Goal: Task Accomplishment & Management: Manage account settings

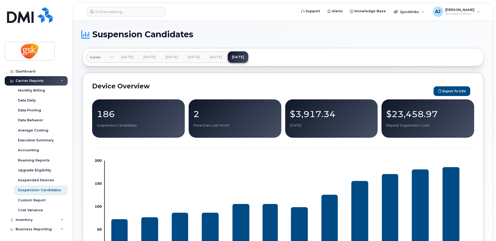
scroll to position [200, 0]
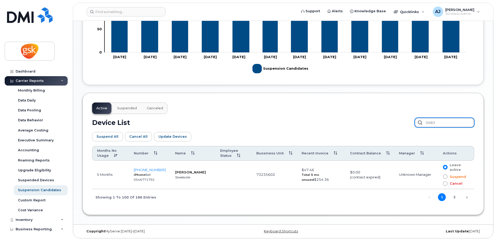
click at [448, 123] on input "0683" at bounding box center [444, 122] width 59 height 9
click at [448, 122] on input "robyn" at bounding box center [444, 122] width 59 height 9
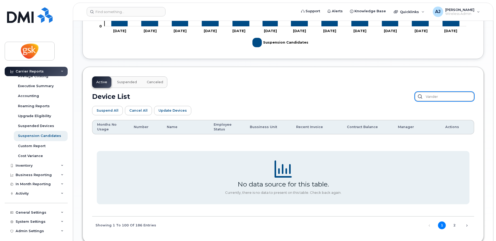
scroll to position [57, 0]
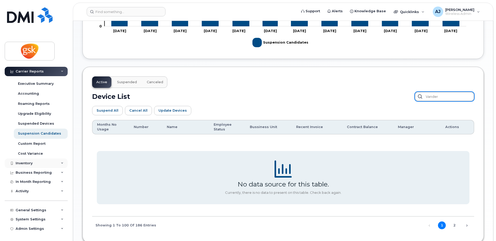
type input "vander"
click at [24, 164] on div "Inventory" at bounding box center [24, 163] width 17 height 4
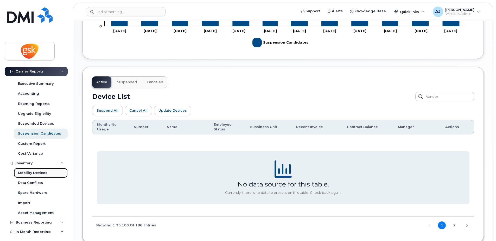
click at [34, 173] on div "Mobility Devices" at bounding box center [32, 172] width 29 height 5
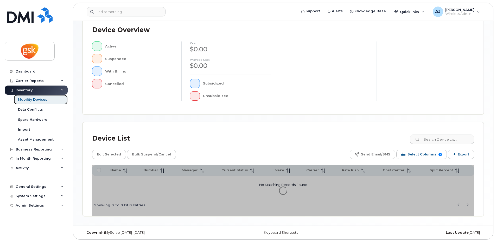
scroll to position [117, 0]
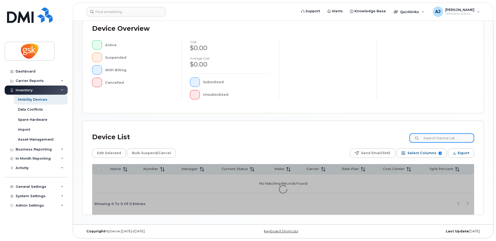
click at [437, 139] on input at bounding box center [442, 137] width 65 height 9
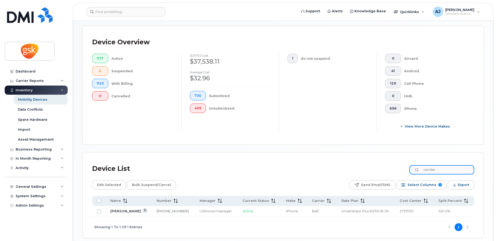
click at [439, 171] on input "vander" at bounding box center [442, 169] width 65 height 9
paste input "Bernadette"
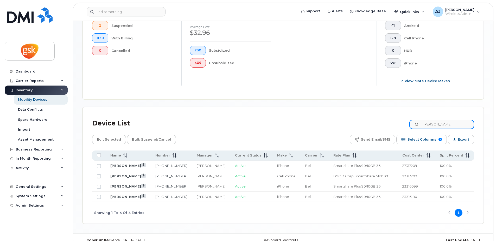
scroll to position [170, 0]
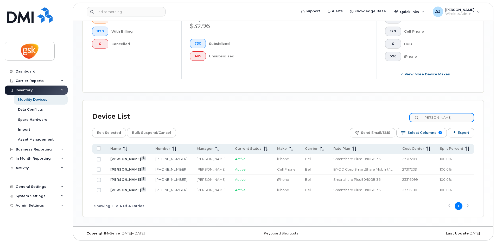
click at [436, 119] on input "Bernadette" at bounding box center [442, 117] width 65 height 9
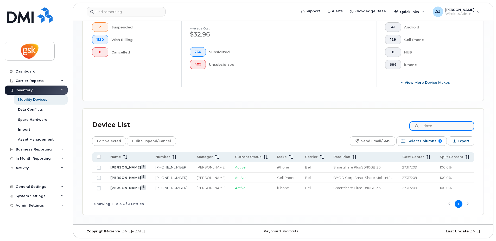
scroll to position [161, 0]
click at [440, 128] on input "dove" at bounding box center [442, 125] width 65 height 9
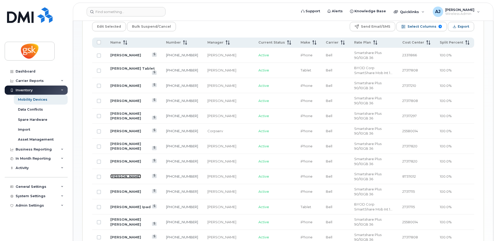
scroll to position [249, 0]
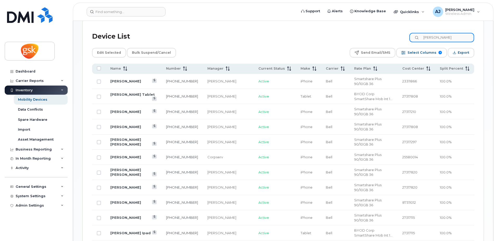
click at [447, 34] on input "david" at bounding box center [442, 37] width 65 height 9
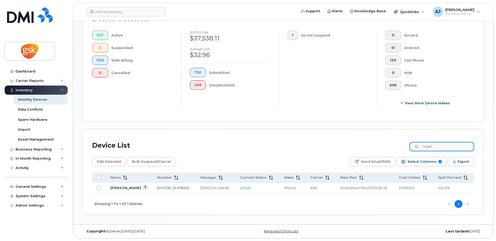
click at [445, 148] on input "hyatt" at bounding box center [442, 146] width 65 height 9
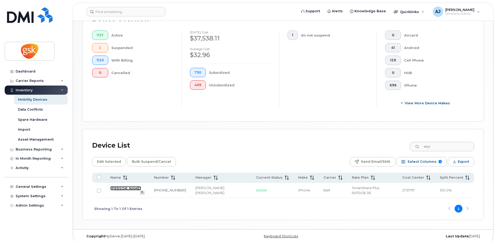
scroll to position [135, 0]
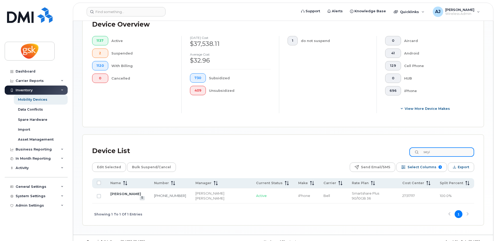
click at [435, 152] on input "seyi" at bounding box center [442, 151] width 65 height 9
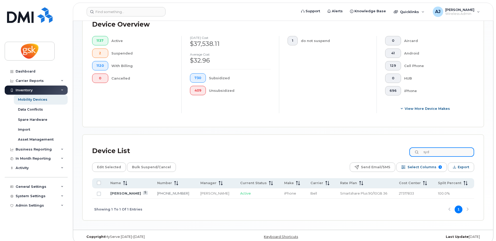
click at [432, 152] on input "syd" at bounding box center [442, 151] width 65 height 9
type input "sierra"
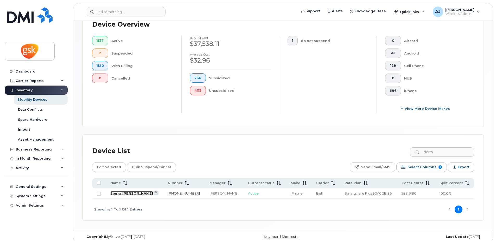
click at [133, 191] on link "Sierra Eckel-foster" at bounding box center [131, 193] width 43 height 4
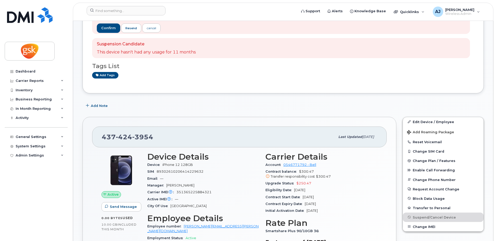
scroll to position [52, 0]
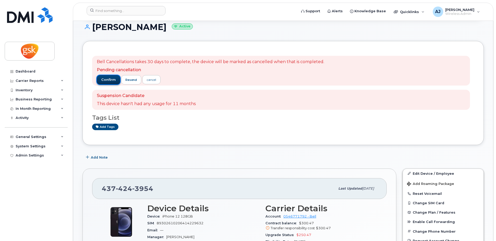
click at [113, 82] on span "confirm" at bounding box center [108, 79] width 15 height 5
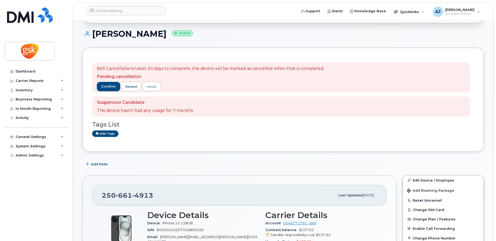
scroll to position [26, 0]
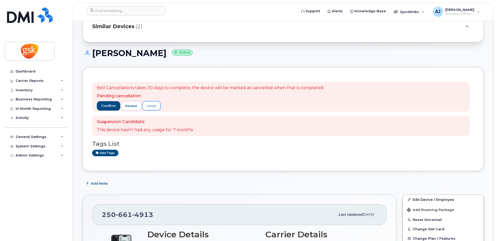
click at [156, 107] on div "cancel" at bounding box center [151, 105] width 9 height 5
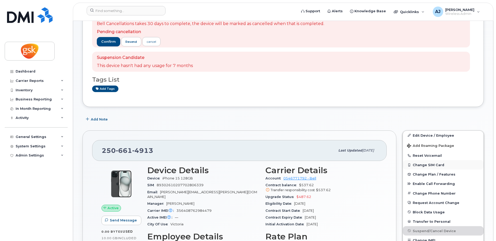
scroll to position [104, 0]
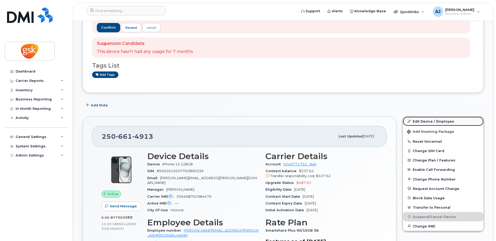
click at [425, 119] on link "Edit Device / Employee" at bounding box center [443, 120] width 81 height 9
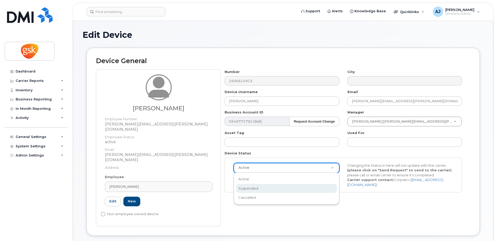
select select "suspended"
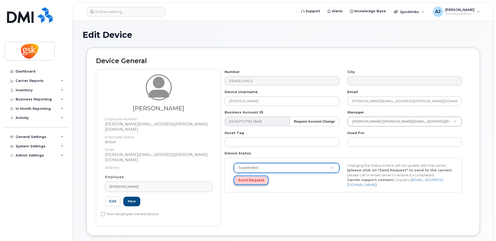
click at [252, 182] on button "Send Request" at bounding box center [251, 180] width 35 height 10
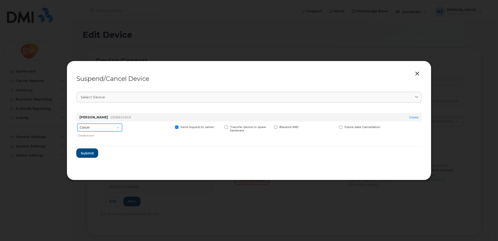
click at [106, 131] on select "Cancel Suspend - Extend Suspension Suspend - Reduced Rate Suspend - Full Rate S…" at bounding box center [99, 127] width 45 height 8
select select "[object Object]"
click at [77, 123] on select "Cancel Suspend - Extend Suspension Suspend - Reduced Rate Suspend - Full Rate S…" at bounding box center [99, 127] width 45 height 8
click at [85, 156] on button "Submit" at bounding box center [86, 152] width 21 height 9
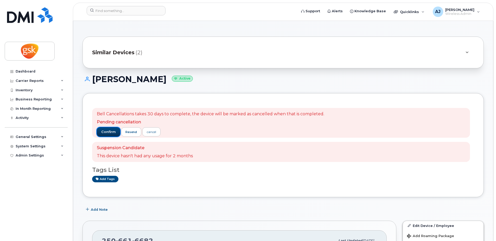
click at [104, 131] on span "confirm" at bounding box center [108, 131] width 15 height 5
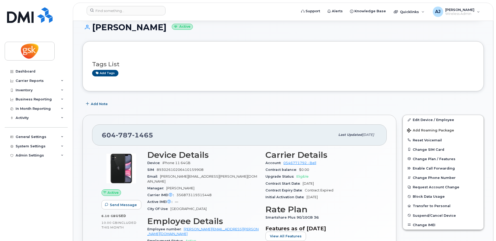
scroll to position [52, 0]
click at [429, 121] on link "Edit Device / Employee" at bounding box center [443, 119] width 81 height 9
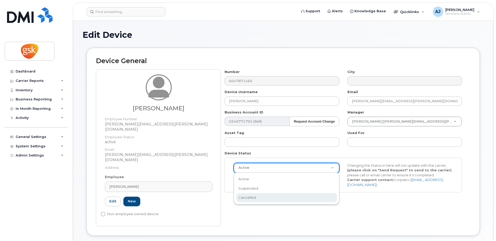
select select "cancelled"
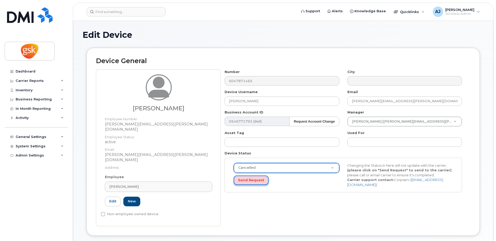
click at [249, 182] on button "Send Request" at bounding box center [251, 180] width 35 height 10
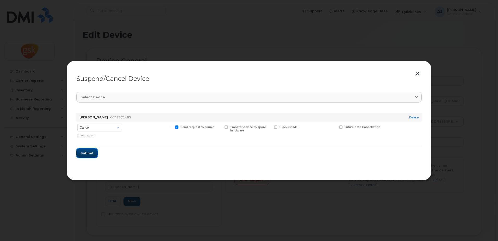
click at [82, 154] on span "Submit" at bounding box center [86, 153] width 13 height 5
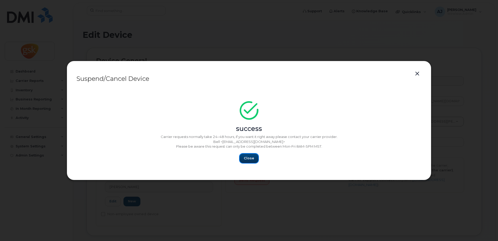
click at [250, 159] on span "Close" at bounding box center [249, 157] width 10 height 5
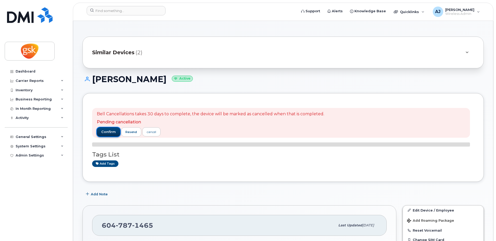
click at [109, 131] on span "confirm" at bounding box center [108, 131] width 15 height 5
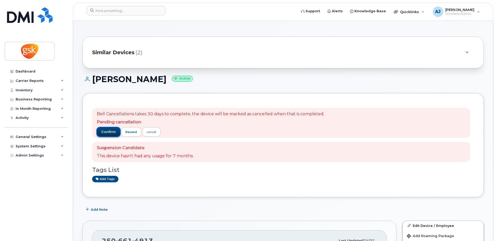
click at [111, 132] on span "confirm" at bounding box center [108, 131] width 15 height 5
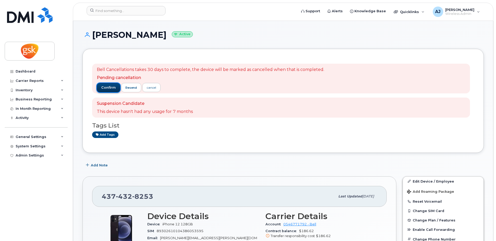
click at [104, 89] on span "confirm" at bounding box center [108, 87] width 15 height 5
click at [108, 85] on span "confirm" at bounding box center [108, 87] width 15 height 5
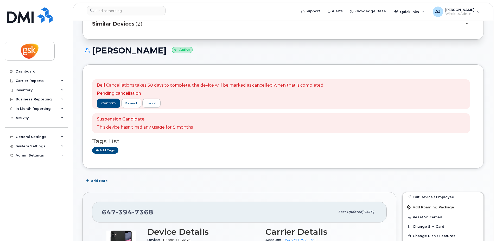
scroll to position [78, 0]
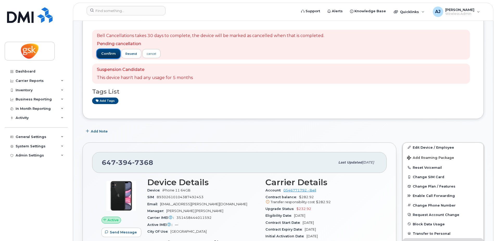
click at [110, 53] on span "confirm" at bounding box center [108, 53] width 15 height 5
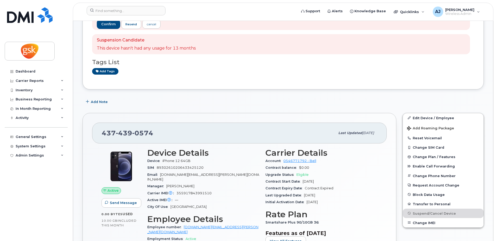
scroll to position [78, 0]
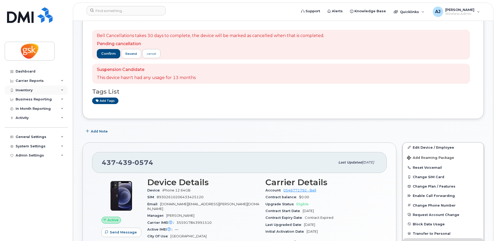
click at [33, 90] on div "Inventory" at bounding box center [36, 89] width 63 height 9
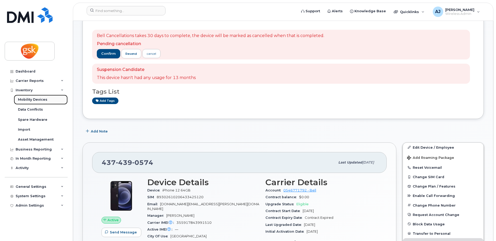
click at [32, 102] on div "Mobility Devices" at bounding box center [32, 99] width 29 height 5
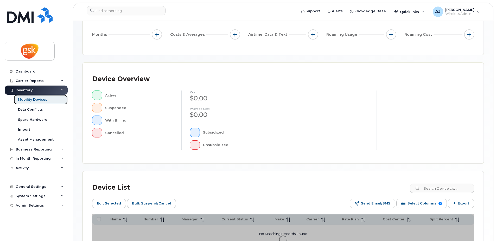
scroll to position [127, 0]
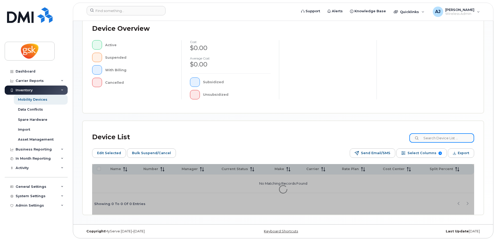
click at [436, 136] on input at bounding box center [442, 137] width 65 height 9
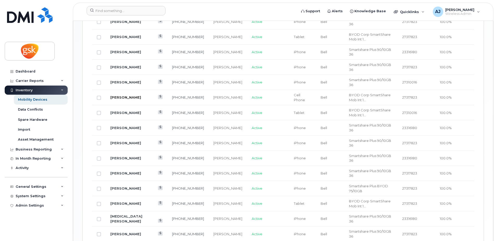
scroll to position [387, 0]
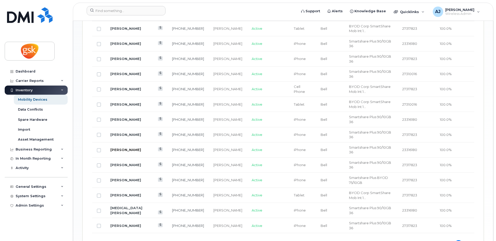
type input "[PERSON_NAME]"
click at [122, 147] on link "[PERSON_NAME]" at bounding box center [125, 149] width 31 height 4
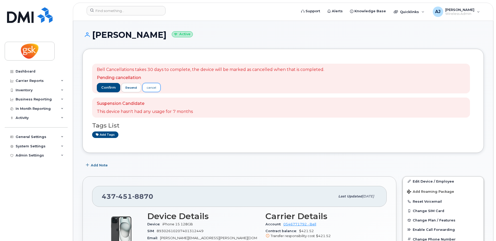
click at [151, 88] on div "cancel" at bounding box center [151, 87] width 9 height 5
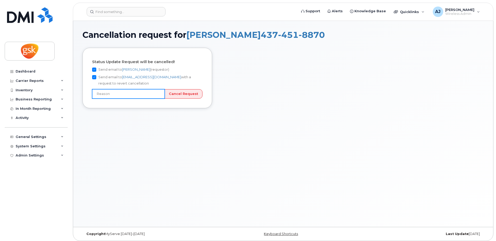
click at [131, 95] on input "text" at bounding box center [128, 93] width 73 height 9
type input "User still using device"
click at [178, 94] on input "Cancel Request" at bounding box center [184, 94] width 38 height 10
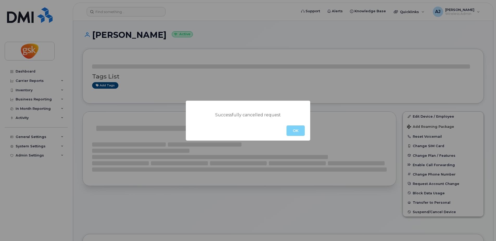
click at [300, 129] on button "OK" at bounding box center [296, 130] width 18 height 10
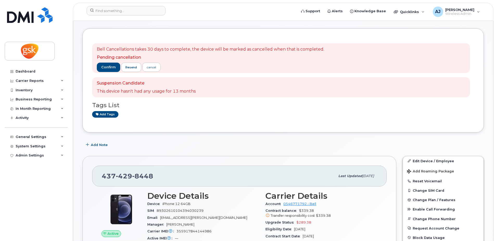
scroll to position [52, 0]
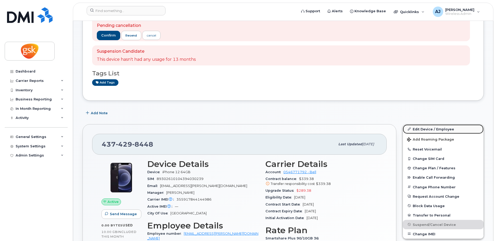
click at [441, 130] on link "Edit Device / Employee" at bounding box center [443, 128] width 81 height 9
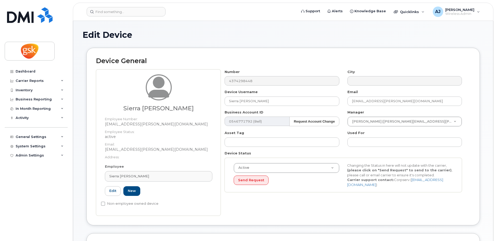
click at [281, 189] on div "Active Active Suspended Cancelled Send Request Changing the Status in here will…" at bounding box center [343, 175] width 237 height 35
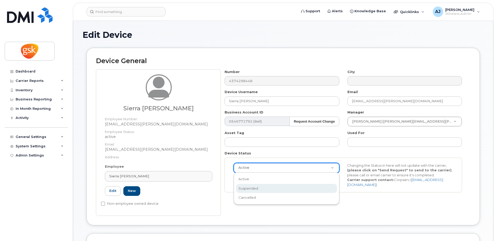
select select "suspended"
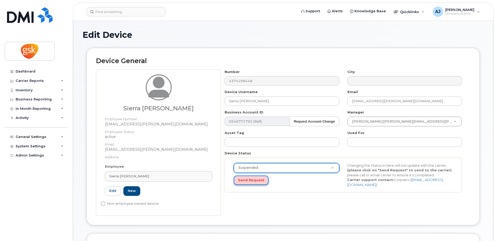
click at [252, 178] on button "Send Request" at bounding box center [251, 180] width 35 height 10
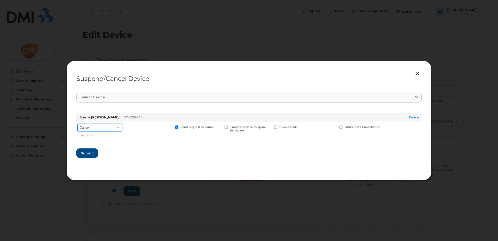
click at [98, 129] on select "Cancel Suspend - Extend Suspension Suspend - Reduced Rate Suspend - Full Rate S…" at bounding box center [99, 127] width 45 height 8
select select "[object Object]"
click at [77, 123] on select "Cancel Suspend - Extend Suspension Suspend - Reduced Rate Suspend - Full Rate S…" at bounding box center [99, 127] width 45 height 8
click at [90, 151] on span "Submit" at bounding box center [86, 153] width 13 height 5
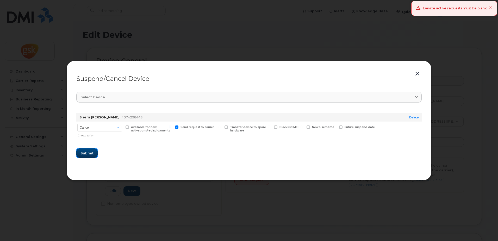
click at [85, 155] on span "Submit" at bounding box center [86, 153] width 13 height 5
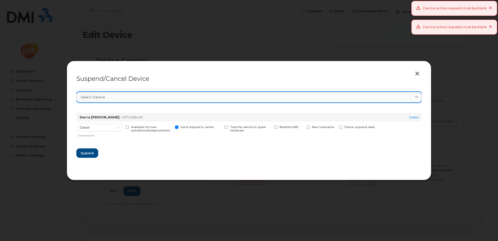
click at [408, 99] on div "Select device" at bounding box center [249, 97] width 336 height 5
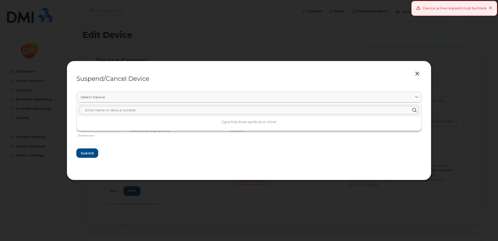
click at [201, 108] on input "text" at bounding box center [249, 110] width 339 height 8
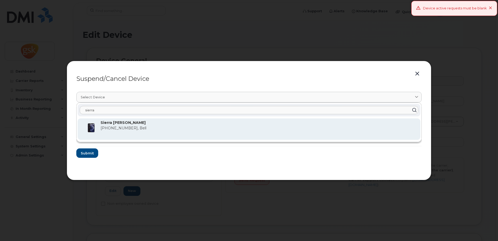
type input "sierra"
click at [133, 123] on strong "Sierra Eckel-foster" at bounding box center [123, 122] width 45 height 5
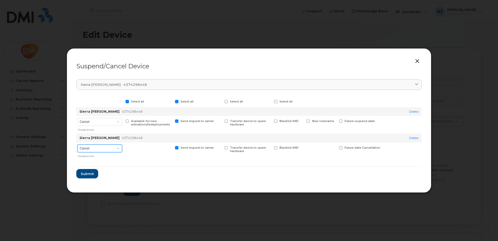
click at [118, 149] on select "Cancel Suspend - Reduced Rate Suspend - Full Rate Suspend - Lost Device/Stolen …" at bounding box center [99, 148] width 45 height 8
select select "[object Object]"
click at [77, 144] on select "Cancel Suspend - Reduced Rate Suspend - Full Rate Suspend - Lost Device/Stolen …" at bounding box center [99, 148] width 45 height 8
click at [86, 174] on span "Submit" at bounding box center [86, 173] width 13 height 5
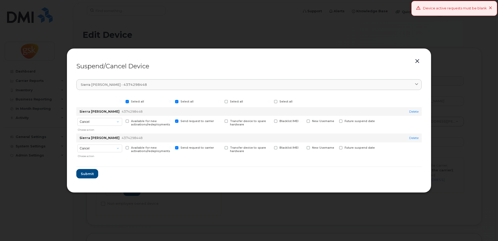
click at [416, 61] on button "button" at bounding box center [417, 61] width 8 height 7
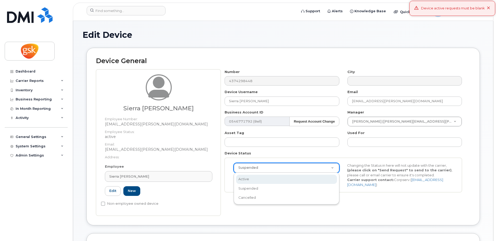
select select "active"
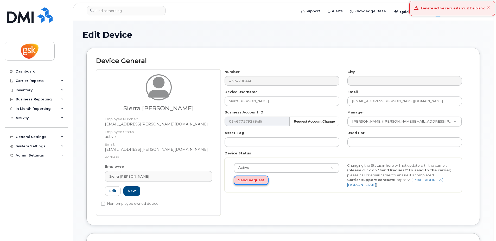
click at [256, 178] on button "Send Request" at bounding box center [251, 180] width 35 height 10
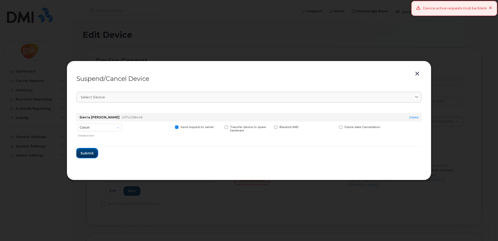
click at [86, 154] on span "Submit" at bounding box center [86, 153] width 13 height 5
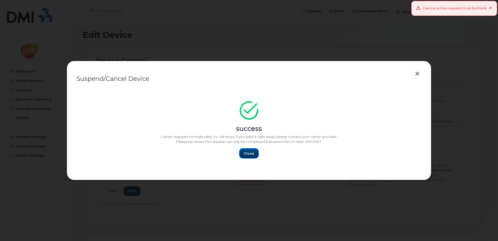
click at [245, 156] on button "Close" at bounding box center [249, 152] width 19 height 9
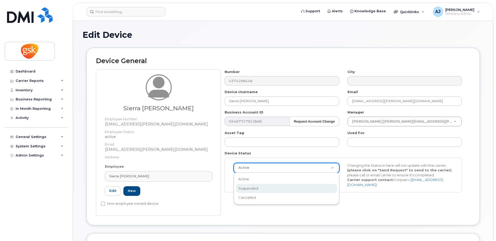
select select "suspended"
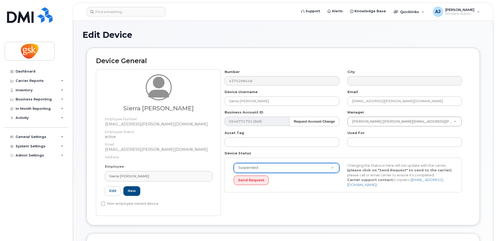
click at [250, 185] on div "Suspended Active Suspended Cancelled Send Request Changing the Status in here w…" at bounding box center [343, 175] width 237 height 35
click at [252, 178] on button "Send Request" at bounding box center [251, 180] width 35 height 10
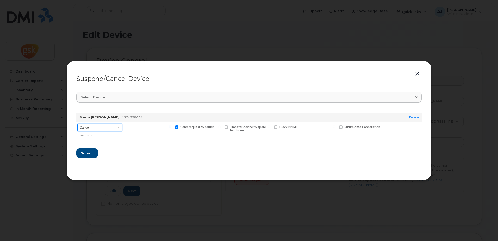
click at [97, 123] on select "Cancel Suspend - Extend Suspension Suspend - Reduced Rate Suspend - Full Rate S…" at bounding box center [99, 127] width 45 height 8
select select "[object Object]"
click at [77, 123] on select "Cancel Suspend - Extend Suspension Suspend - Reduced Rate Suspend - Full Rate S…" at bounding box center [99, 127] width 45 height 8
click at [91, 151] on span "Submit" at bounding box center [86, 153] width 13 height 5
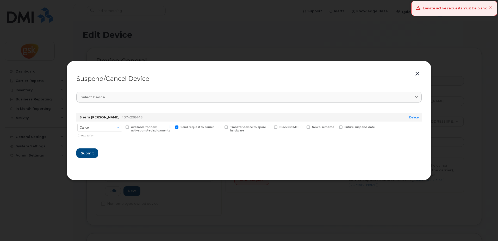
click at [490, 8] on icon at bounding box center [490, 8] width 3 height 3
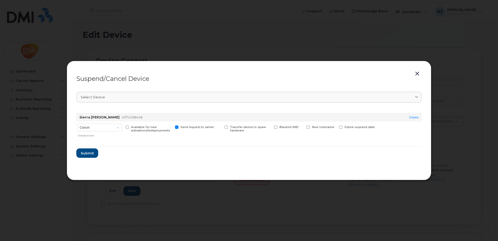
click at [416, 73] on button "button" at bounding box center [417, 73] width 8 height 7
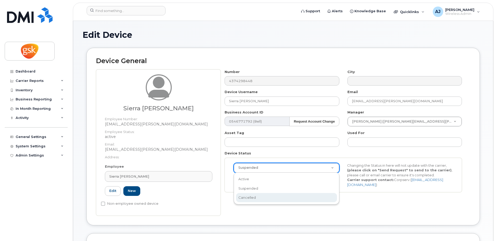
select select "cancelled"
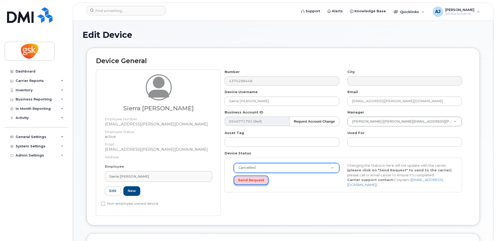
click at [252, 183] on button "Send Request" at bounding box center [251, 180] width 35 height 10
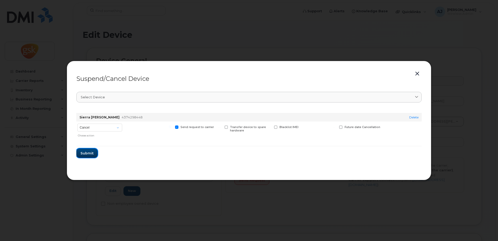
drag, startPoint x: 87, startPoint y: 154, endPoint x: 98, endPoint y: 154, distance: 10.4
click at [88, 154] on span "Submit" at bounding box center [86, 153] width 13 height 5
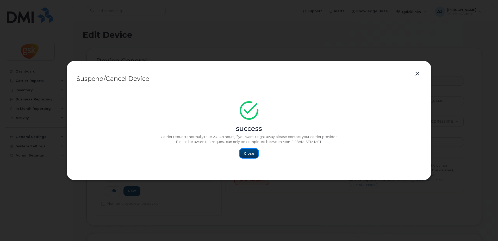
click at [252, 152] on span "Close" at bounding box center [249, 153] width 10 height 5
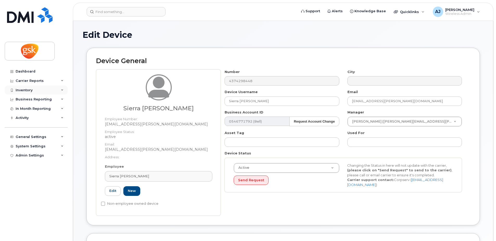
click at [29, 89] on div "Inventory" at bounding box center [24, 90] width 17 height 4
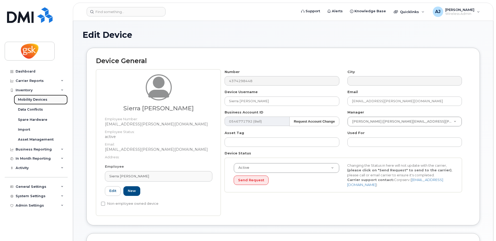
click at [33, 98] on div "Mobility Devices" at bounding box center [32, 99] width 29 height 5
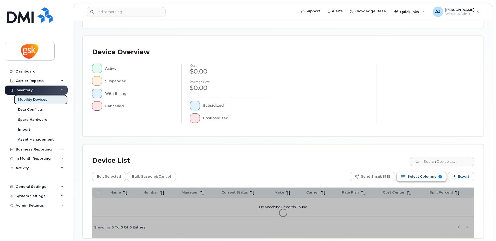
scroll to position [104, 0]
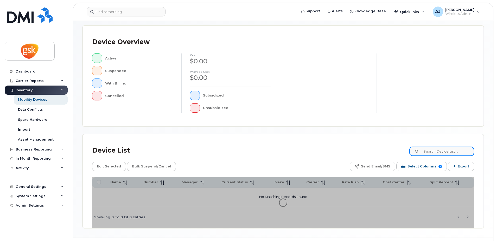
click at [439, 153] on input at bounding box center [442, 150] width 65 height 9
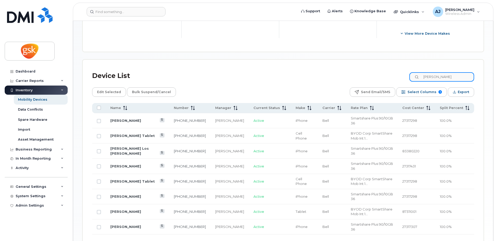
scroll to position [222, 0]
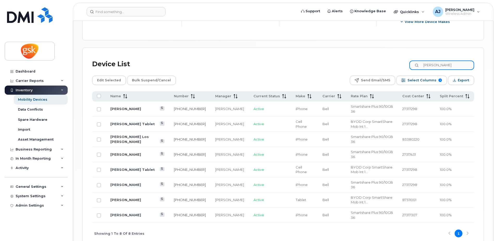
click at [437, 66] on input "[PERSON_NAME]" at bounding box center [442, 64] width 65 height 9
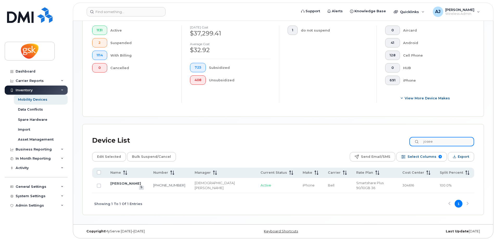
scroll to position [141, 0]
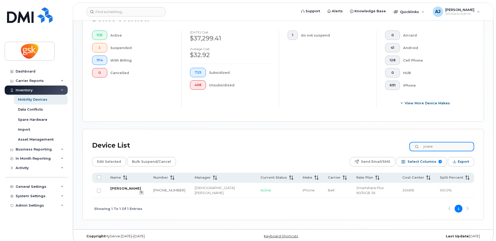
type input "josee"
click at [122, 188] on link "[PERSON_NAME]" at bounding box center [125, 188] width 31 height 4
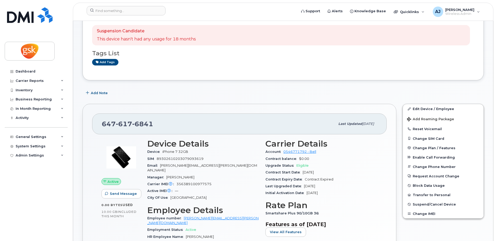
scroll to position [52, 0]
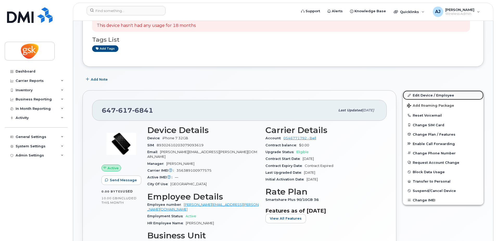
click at [422, 94] on link "Edit Device / Employee" at bounding box center [443, 94] width 81 height 9
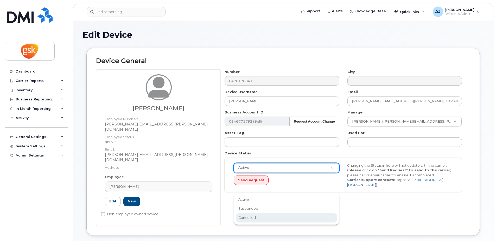
select select "cancelled"
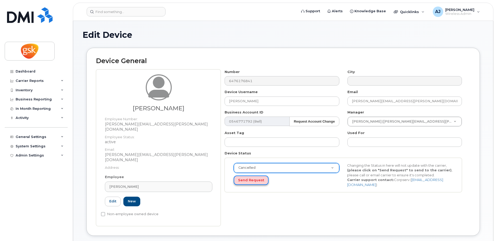
click at [255, 181] on button "Send Request" at bounding box center [251, 180] width 35 height 10
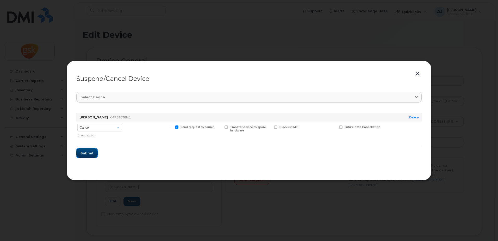
click at [90, 155] on span "Submit" at bounding box center [86, 153] width 13 height 5
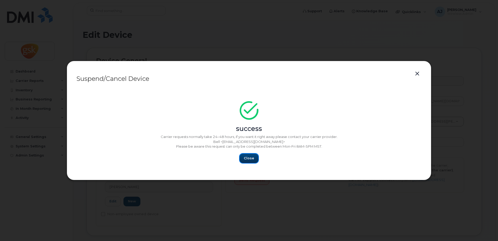
click at [250, 161] on button "Close" at bounding box center [249, 157] width 19 height 9
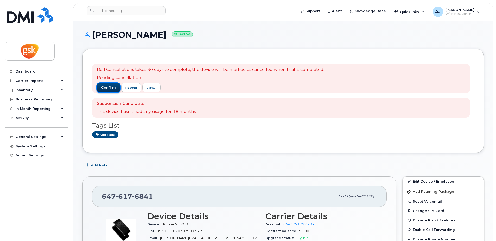
click at [102, 89] on span "confirm" at bounding box center [108, 87] width 15 height 5
click at [115, 89] on span "confirm" at bounding box center [108, 87] width 15 height 5
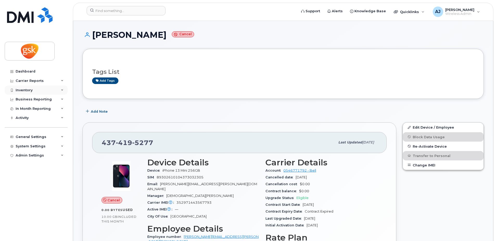
click at [34, 87] on div "Inventory" at bounding box center [36, 89] width 63 height 9
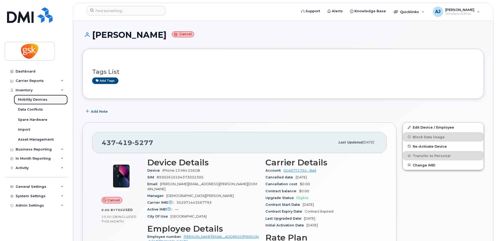
click at [38, 100] on div "Mobility Devices" at bounding box center [32, 99] width 29 height 5
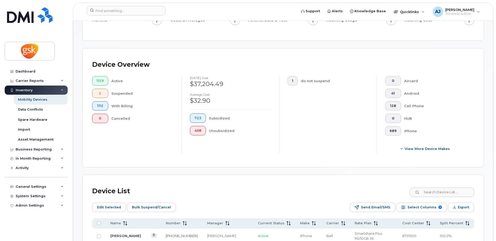
scroll to position [156, 0]
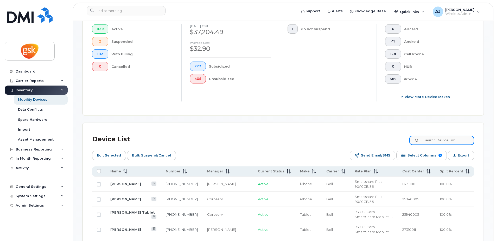
click at [437, 142] on input at bounding box center [442, 139] width 65 height 9
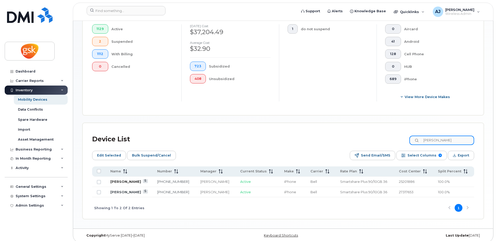
type input "[PERSON_NAME]"
click at [436, 142] on input "[PERSON_NAME]" at bounding box center [442, 139] width 65 height 9
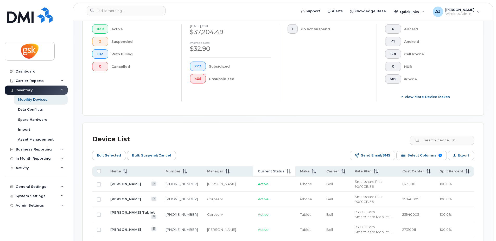
click at [258, 171] on span "Current Status" at bounding box center [271, 171] width 27 height 5
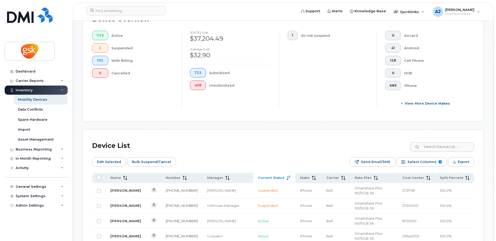
scroll to position [130, 0]
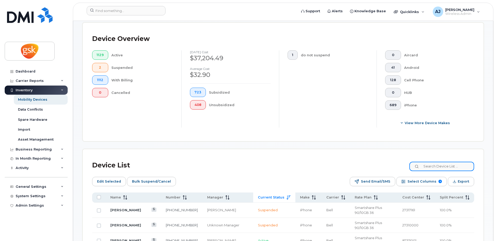
click at [439, 164] on input at bounding box center [442, 165] width 65 height 9
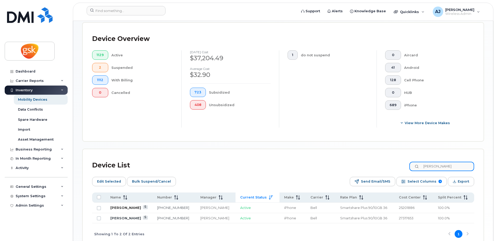
type input "[PERSON_NAME]"
click at [123, 207] on link "[PERSON_NAME]" at bounding box center [125, 207] width 31 height 4
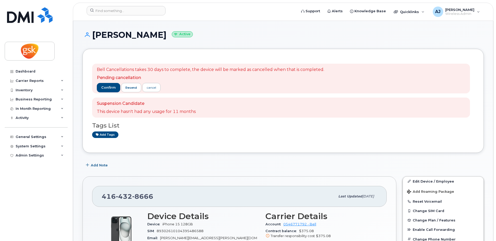
scroll to position [52, 0]
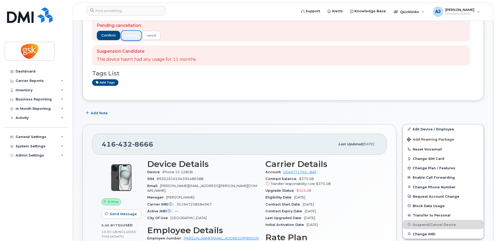
click at [132, 35] on span "resend" at bounding box center [131, 35] width 11 height 4
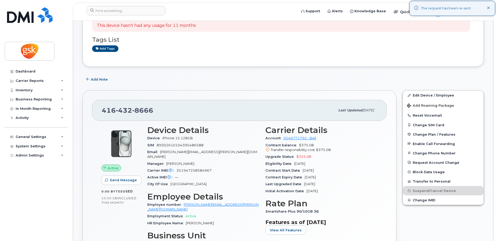
scroll to position [0, 0]
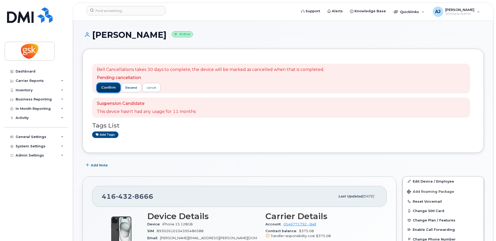
click at [110, 83] on button "confirm" at bounding box center [108, 87] width 23 height 9
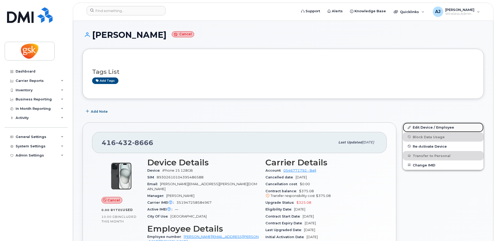
click at [429, 127] on link "Edit Device / Employee" at bounding box center [443, 126] width 81 height 9
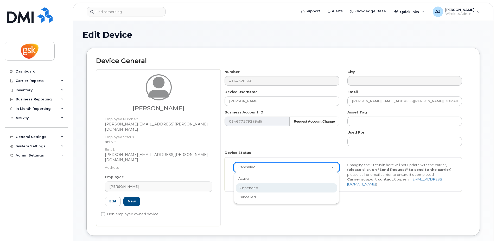
select select "suspended"
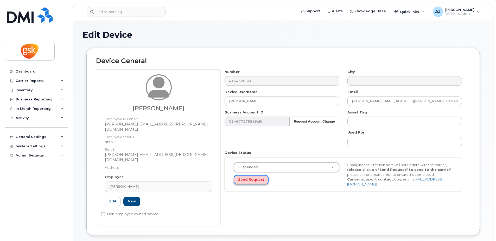
click at [255, 180] on button "Send Request" at bounding box center [251, 180] width 35 height 10
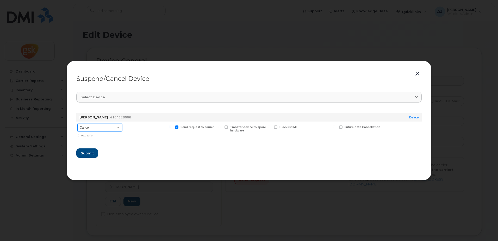
click at [92, 128] on select "Cancel Suspend - Extend Suspension Suspend - Reduced Rate Suspend - Full Rate S…" at bounding box center [99, 127] width 45 height 8
select select "[object Object]"
click at [77, 123] on select "Cancel Suspend - Extend Suspension Suspend - Reduced Rate Suspend - Full Rate S…" at bounding box center [99, 127] width 45 height 8
click at [91, 156] on button "Submit" at bounding box center [86, 152] width 21 height 9
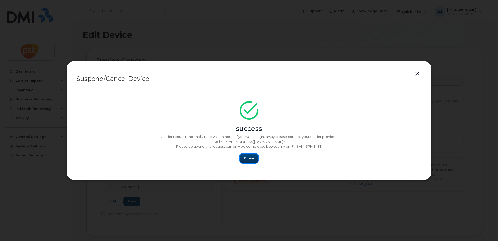
click at [251, 160] on span "Close" at bounding box center [249, 157] width 10 height 5
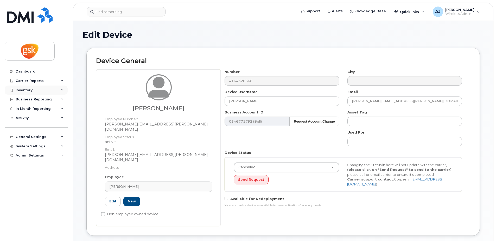
click at [29, 90] on div "Inventory" at bounding box center [24, 90] width 17 height 4
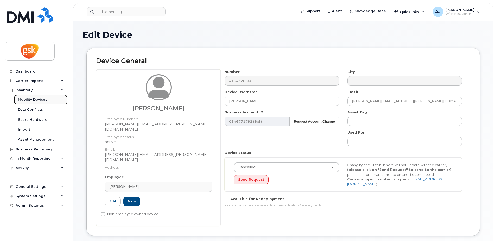
click at [34, 98] on div "Mobility Devices" at bounding box center [32, 99] width 29 height 5
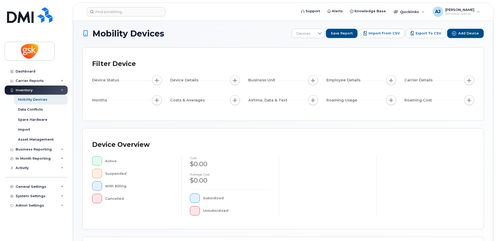
scroll to position [62, 0]
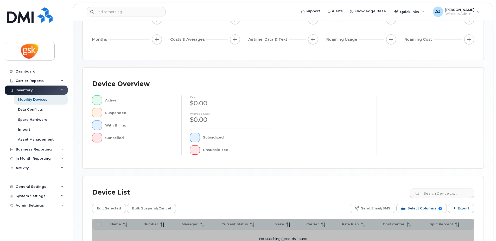
click at [434, 140] on div "Device Overview Active Suspended With Billing Cancelled cost $0.00 Average cost…" at bounding box center [283, 118] width 401 height 100
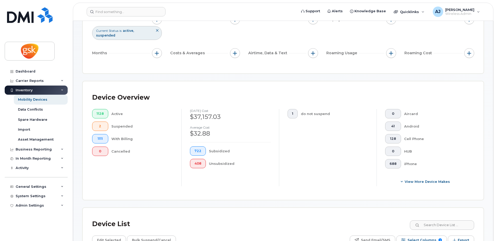
click at [434, 139] on div "Device Overview 1128 Active 2 Suspended 1111 With Billing 0 Cancelled August 20…" at bounding box center [283, 140] width 401 height 118
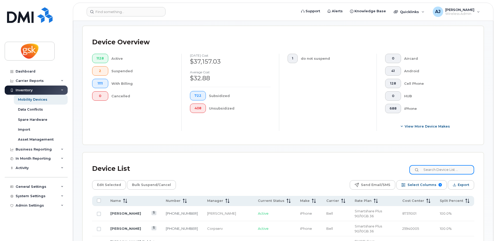
click at [438, 169] on input at bounding box center [442, 169] width 65 height 9
type input "a"
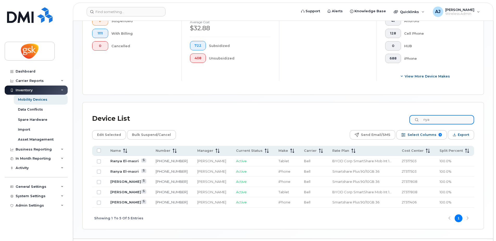
scroll to position [170, 0]
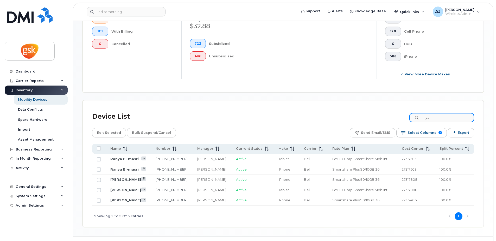
click at [437, 118] on input "nya" at bounding box center [442, 117] width 65 height 9
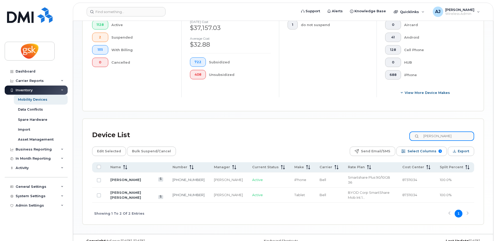
click at [460, 135] on input "stewart" at bounding box center [442, 135] width 65 height 9
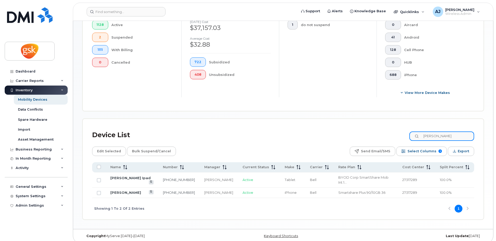
click at [454, 137] on input "michelle ander" at bounding box center [442, 135] width 65 height 9
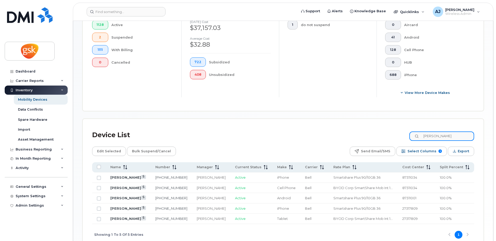
click at [449, 134] on input "jonathan" at bounding box center [442, 135] width 65 height 9
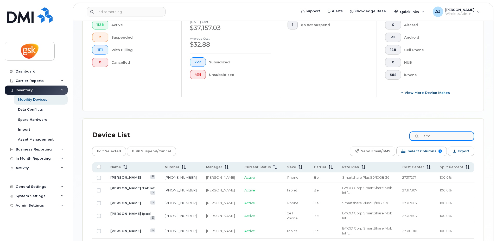
click at [440, 135] on input "arm" at bounding box center [442, 135] width 65 height 9
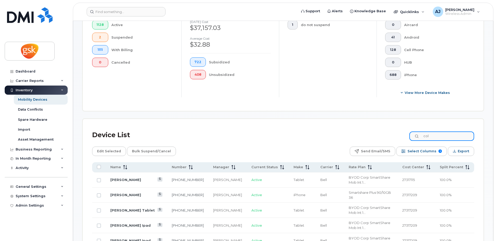
click at [438, 136] on input "col" at bounding box center [442, 135] width 65 height 9
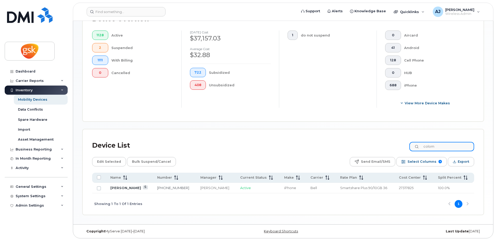
click at [433, 150] on input "colom" at bounding box center [442, 146] width 65 height 9
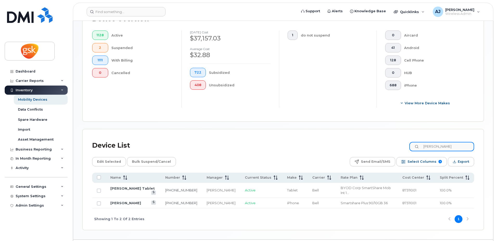
click at [443, 146] on input "mccall" at bounding box center [442, 146] width 65 height 9
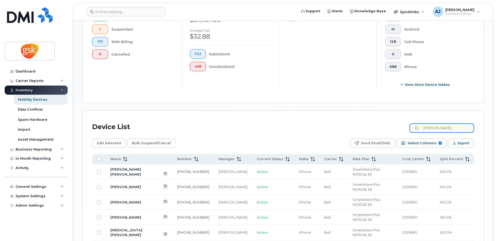
scroll to position [182, 0]
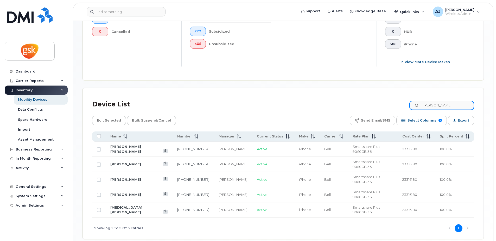
click at [437, 104] on input "gesualdi" at bounding box center [442, 105] width 65 height 9
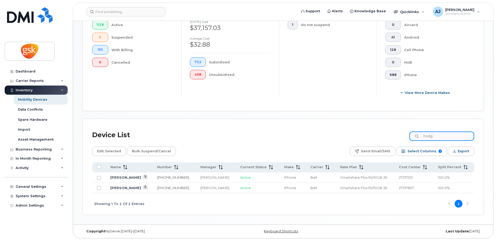
scroll to position [141, 0]
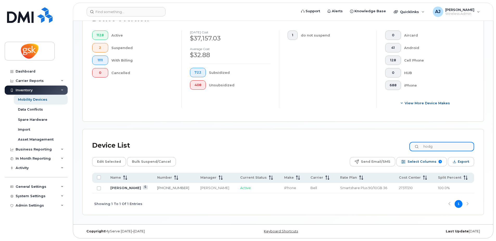
click at [438, 148] on input "hodg" at bounding box center [442, 146] width 65 height 9
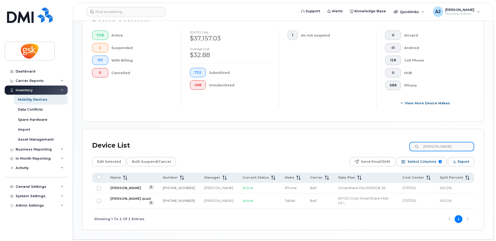
click at [434, 146] on input "hollander" at bounding box center [442, 146] width 65 height 9
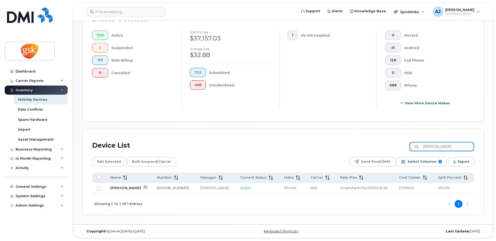
click at [441, 148] on input "simpson" at bounding box center [442, 146] width 65 height 9
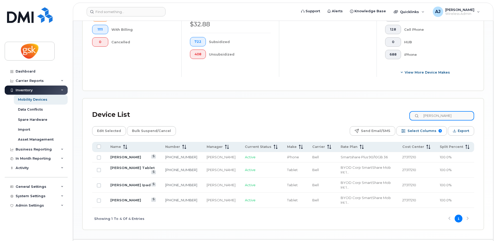
scroll to position [172, 0]
click at [437, 116] on input "kirkland" at bounding box center [442, 115] width 65 height 9
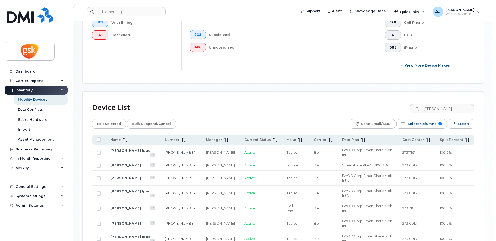
scroll to position [93, 0]
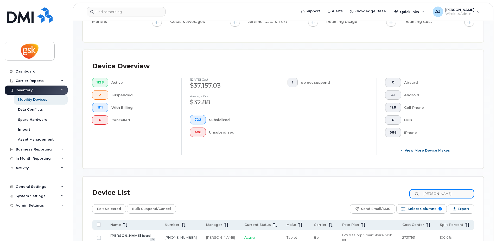
click at [437, 195] on input "martine" at bounding box center [442, 193] width 65 height 9
click at [437, 194] on input "martine" at bounding box center [442, 193] width 65 height 9
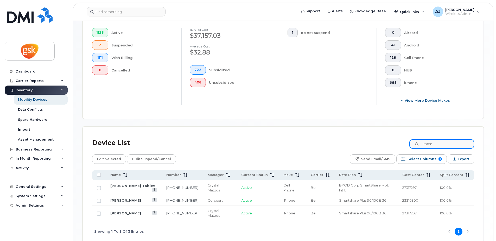
scroll to position [146, 0]
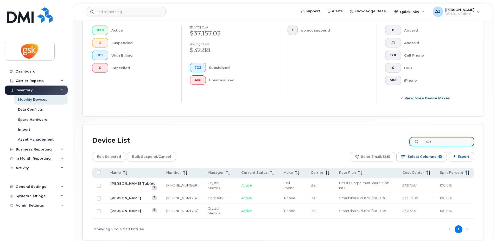
click at [463, 143] on input "mcm" at bounding box center [442, 141] width 65 height 9
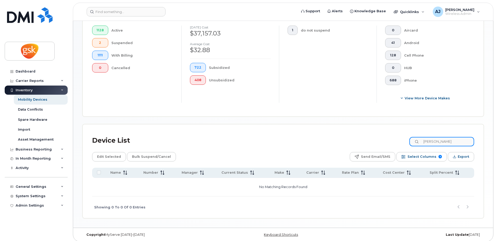
click at [463, 143] on input "mary lane" at bounding box center [442, 141] width 65 height 9
click at [35, 97] on link "Mobility Devices" at bounding box center [41, 100] width 54 height 10
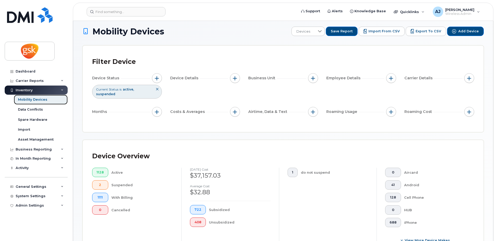
scroll to position [149, 0]
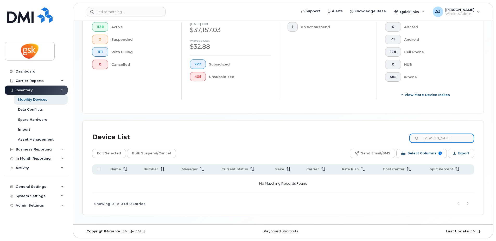
click at [436, 137] on input "mary lane" at bounding box center [442, 137] width 65 height 9
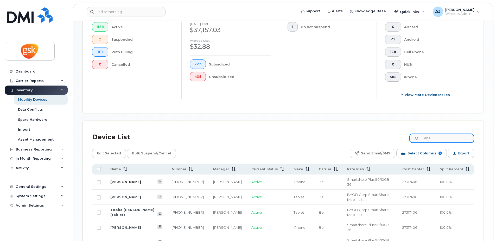
type input "lane"
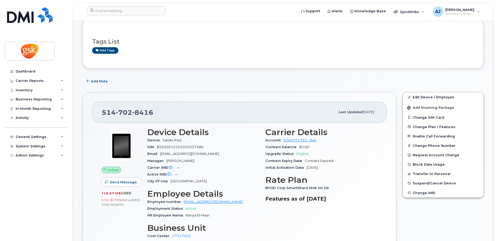
scroll to position [78, 0]
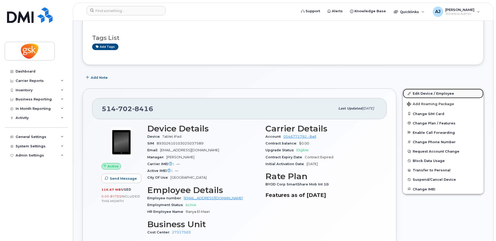
click at [427, 94] on link "Edit Device / Employee" at bounding box center [443, 93] width 81 height 9
click at [423, 93] on link "Edit Device / Employee" at bounding box center [443, 93] width 81 height 9
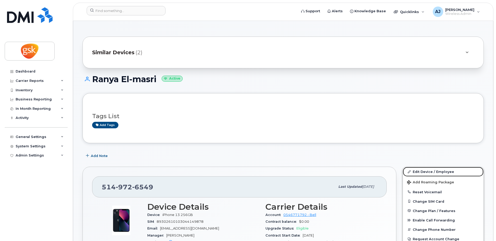
drag, startPoint x: 432, startPoint y: 172, endPoint x: 307, endPoint y: 156, distance: 125.9
click at [432, 172] on link "Edit Device / Employee" at bounding box center [443, 171] width 81 height 9
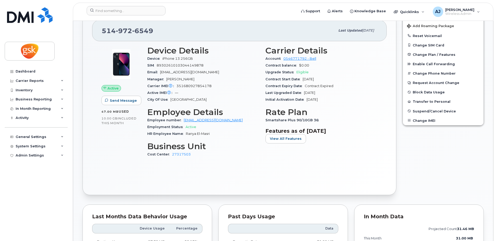
scroll to position [156, 0]
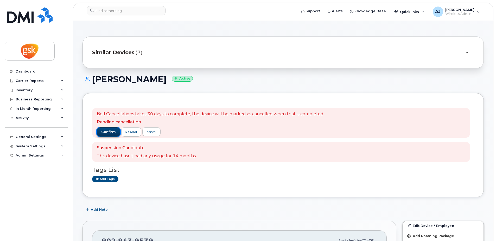
click at [111, 131] on span "confirm" at bounding box center [108, 131] width 15 height 5
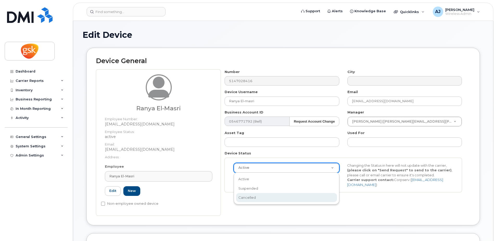
select select "cancelled"
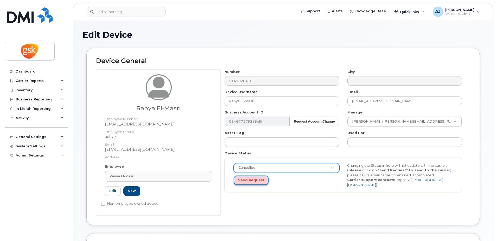
click at [248, 181] on button "Send Request" at bounding box center [251, 180] width 35 height 10
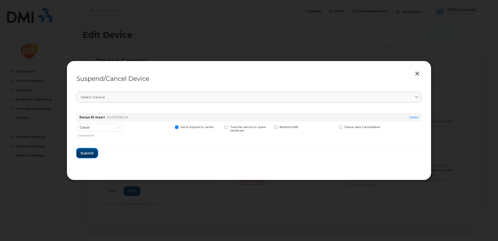
click at [89, 152] on span "Submit" at bounding box center [86, 153] width 13 height 5
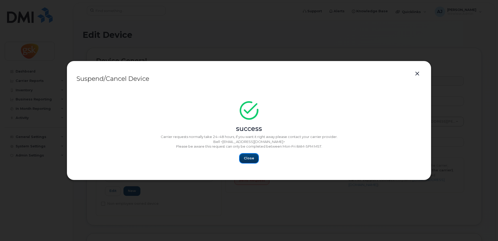
click at [253, 159] on span "Close" at bounding box center [249, 157] width 10 height 5
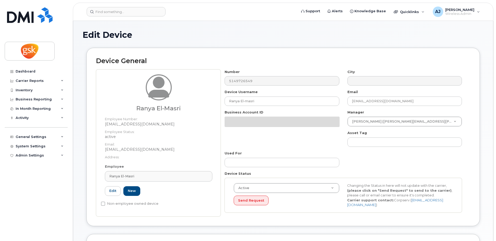
click at [273, 188] on div "Active Active Suspended Cancelled Send Request Changing the Status in here will…" at bounding box center [343, 195] width 237 height 35
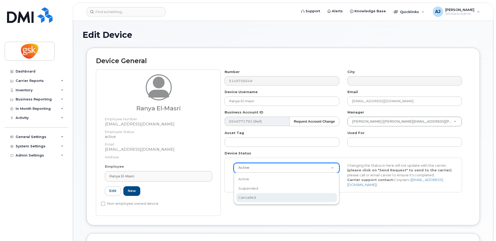
select select "cancelled"
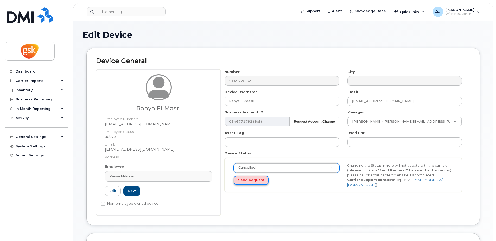
click at [249, 181] on button "Send Request" at bounding box center [251, 180] width 35 height 10
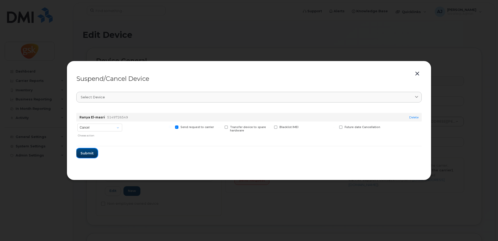
click at [84, 153] on span "Submit" at bounding box center [86, 153] width 13 height 5
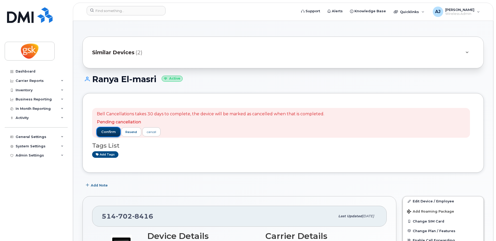
click at [110, 129] on span "confirm" at bounding box center [108, 131] width 15 height 5
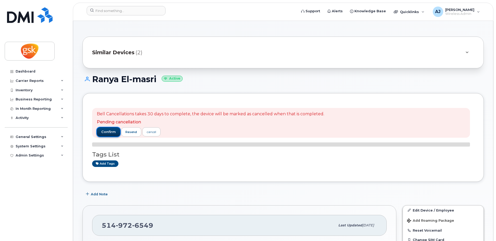
click at [109, 131] on span "confirm" at bounding box center [108, 131] width 15 height 5
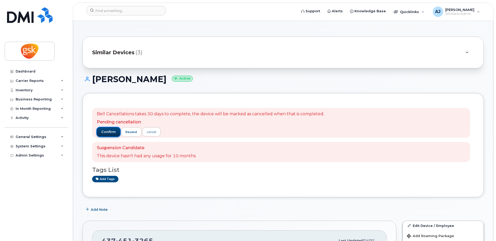
click at [107, 135] on button "confirm" at bounding box center [108, 131] width 23 height 9
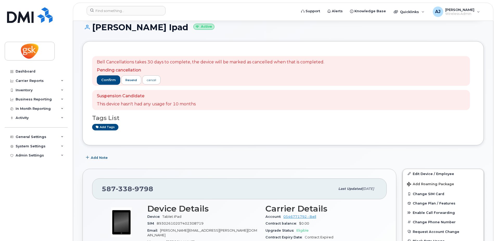
scroll to position [78, 0]
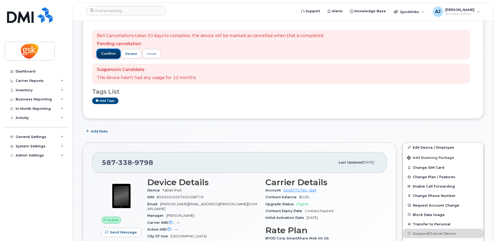
click at [107, 51] on button "confirm" at bounding box center [108, 53] width 23 height 9
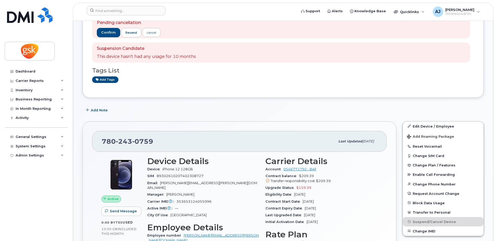
scroll to position [104, 0]
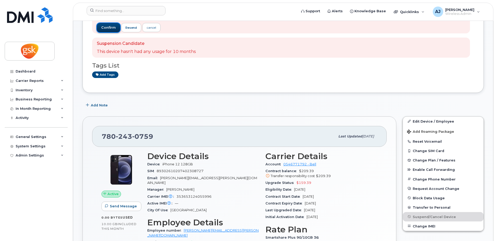
click at [107, 26] on span "confirm" at bounding box center [108, 27] width 15 height 5
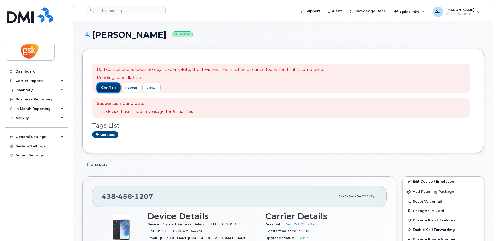
click at [113, 85] on span "confirm" at bounding box center [108, 87] width 15 height 5
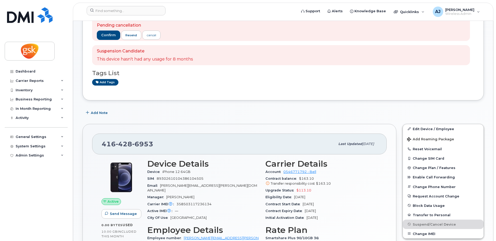
scroll to position [104, 0]
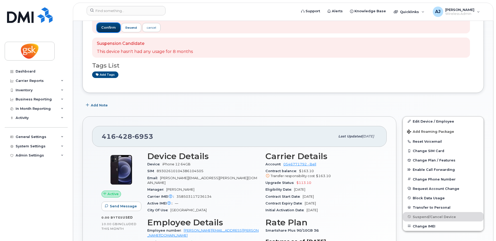
click at [110, 28] on span "confirm" at bounding box center [108, 27] width 15 height 5
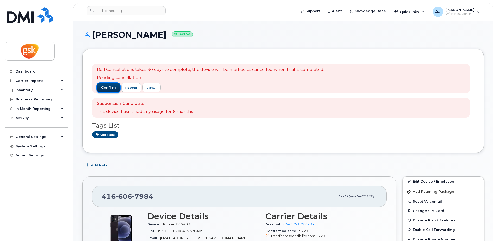
click at [109, 86] on span "confirm" at bounding box center [108, 87] width 15 height 5
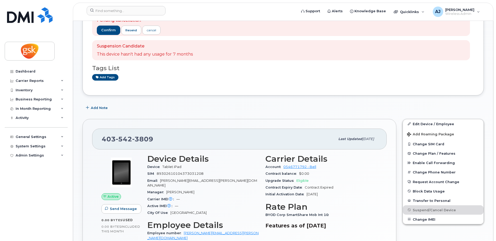
scroll to position [78, 0]
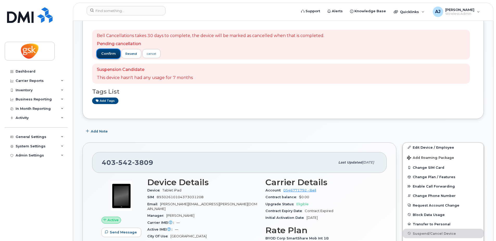
click at [113, 53] on span "confirm" at bounding box center [108, 53] width 15 height 5
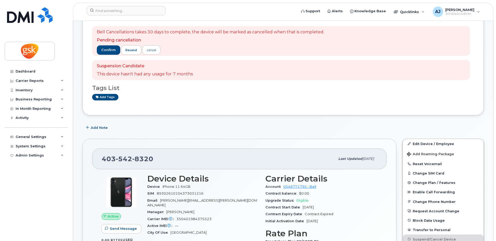
scroll to position [52, 0]
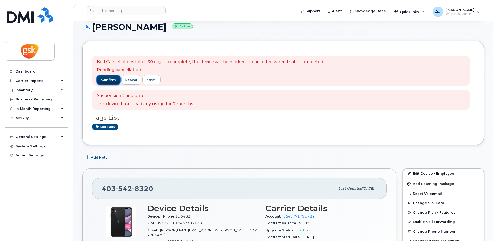
click at [111, 80] on span "confirm" at bounding box center [108, 79] width 15 height 5
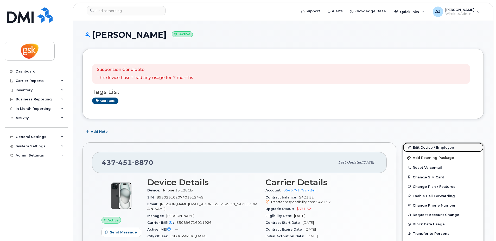
click at [424, 147] on link "Edit Device / Employee" at bounding box center [443, 146] width 81 height 9
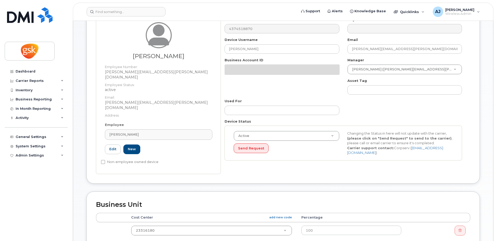
scroll to position [52, 0]
click at [277, 139] on div "Number 4374518870 City Device Username Caroline Gesualdi Email caroline.m.gesua…" at bounding box center [344, 90] width 246 height 147
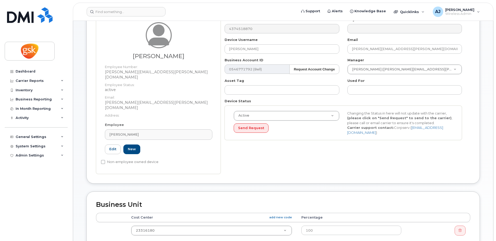
click at [278, 121] on div "Active Active Suspended Cancelled Send Request" at bounding box center [287, 122] width 114 height 22
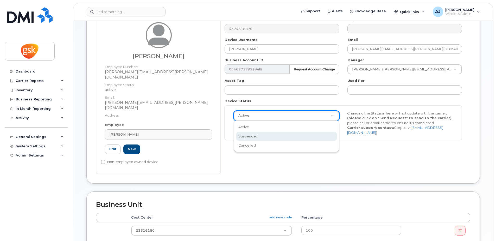
select select "suspended"
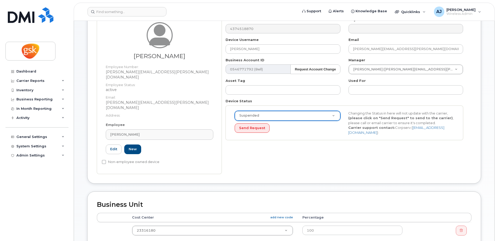
scroll to position [0, 0]
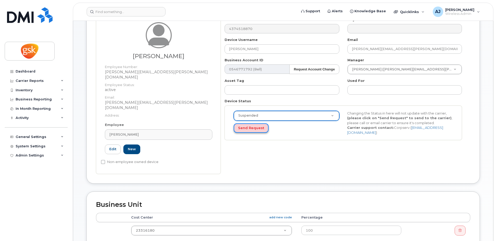
click at [247, 127] on button "Send Request" at bounding box center [251, 128] width 35 height 10
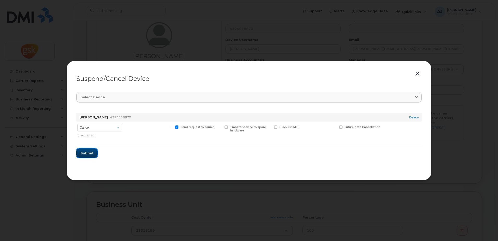
click at [83, 153] on span "Submit" at bounding box center [86, 153] width 13 height 5
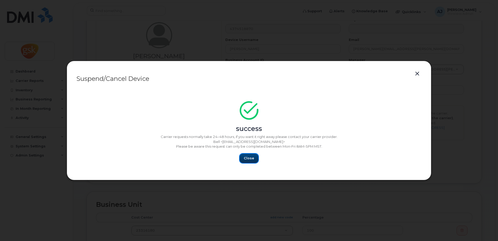
click at [251, 158] on span "Close" at bounding box center [249, 157] width 10 height 5
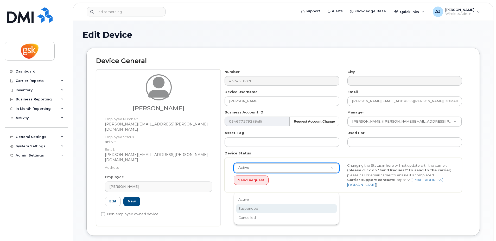
select select "suspended"
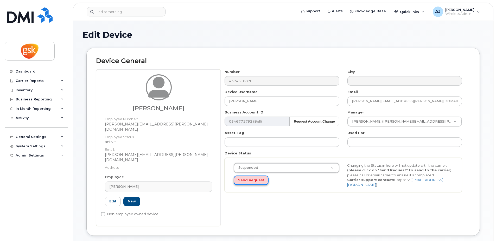
click at [256, 181] on button "Send Request" at bounding box center [251, 180] width 35 height 10
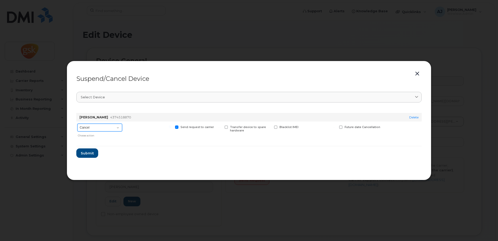
click at [114, 126] on select "Cancel Suspend - Extend Suspension Suspend - Reduced Rate Suspend - Full Rate S…" at bounding box center [99, 127] width 45 height 8
select select "[object Object]"
click at [77, 123] on select "Cancel Suspend - Extend Suspension Suspend - Reduced Rate Suspend - Full Rate S…" at bounding box center [99, 127] width 45 height 8
click at [90, 151] on span "Submit" at bounding box center [86, 153] width 13 height 5
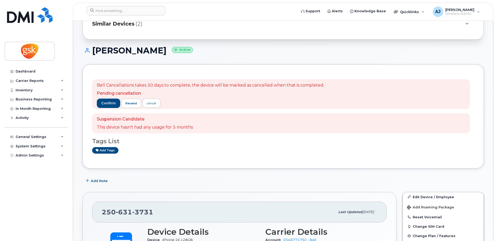
scroll to position [78, 0]
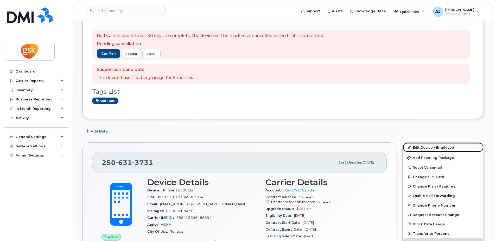
click at [422, 148] on link "Edit Device / Employee" at bounding box center [443, 146] width 81 height 9
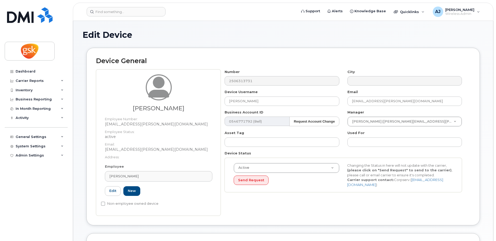
click at [283, 189] on div "Active Active Suspended Cancelled Send Request Changing the Status in here will…" at bounding box center [343, 175] width 237 height 35
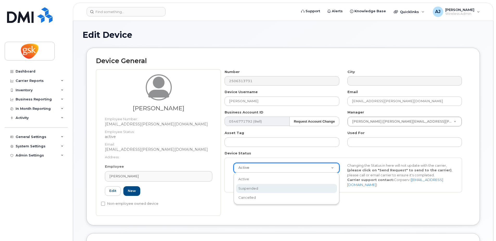
select select "suspended"
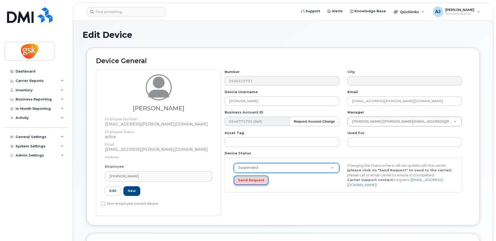
click at [253, 181] on button "Send Request" at bounding box center [251, 180] width 35 height 10
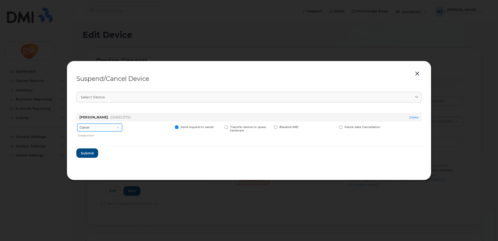
click at [102, 125] on select "Cancel Suspend - Extend Suspension Suspend - Reduced Rate Suspend - Full Rate S…" at bounding box center [99, 127] width 45 height 8
select select "[object Object]"
click at [77, 123] on select "Cancel Suspend - Extend Suspension Suspend - Reduced Rate Suspend - Full Rate S…" at bounding box center [99, 127] width 45 height 8
click at [88, 149] on button "Submit" at bounding box center [86, 152] width 21 height 9
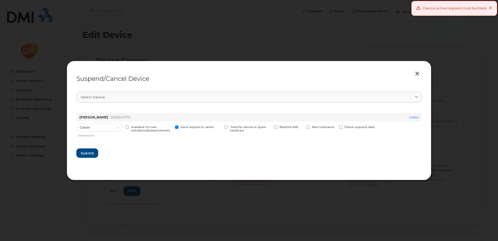
click at [417, 72] on button "button" at bounding box center [417, 73] width 8 height 7
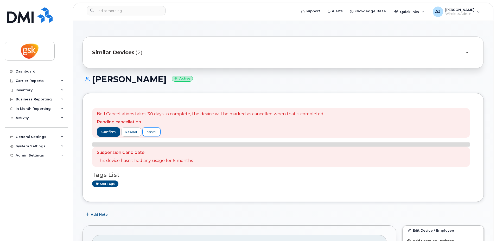
click at [153, 132] on div "cancel" at bounding box center [151, 131] width 9 height 5
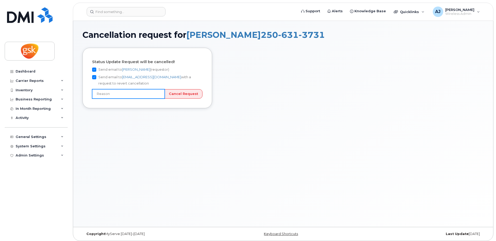
click at [130, 93] on input "text" at bounding box center [128, 93] width 73 height 9
type input "User still using device"
click at [145, 93] on input "User still using device" at bounding box center [128, 93] width 73 height 9
click at [160, 93] on input "User still using device" at bounding box center [128, 93] width 73 height 9
click at [123, 93] on input "User still using device" at bounding box center [128, 93] width 73 height 9
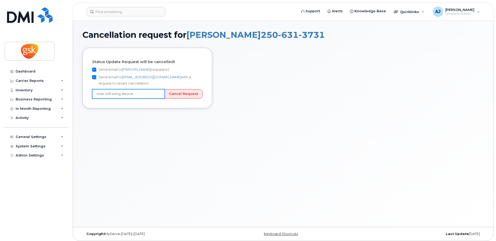
click at [125, 93] on input "User still using device" at bounding box center [128, 93] width 73 height 9
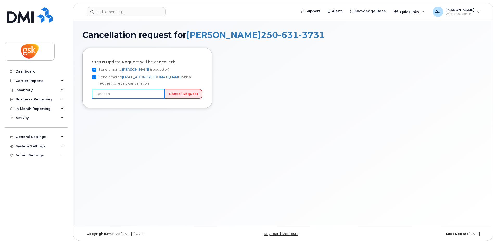
click at [161, 93] on input "text" at bounding box center [128, 93] width 73 height 9
type input "Incorrect number"
click at [185, 95] on input "Cancel Request" at bounding box center [184, 94] width 38 height 10
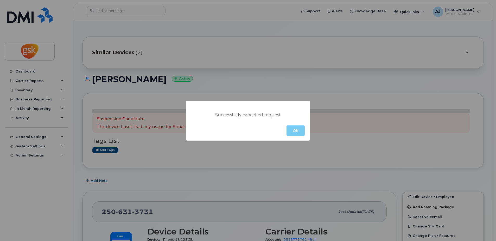
click at [295, 130] on button "OK" at bounding box center [296, 130] width 18 height 10
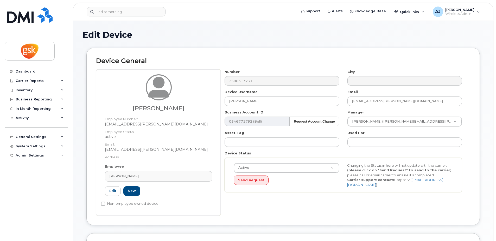
click at [288, 190] on div "Active Active Suspended Cancelled Send Request Changing the Status in here will…" at bounding box center [343, 175] width 237 height 35
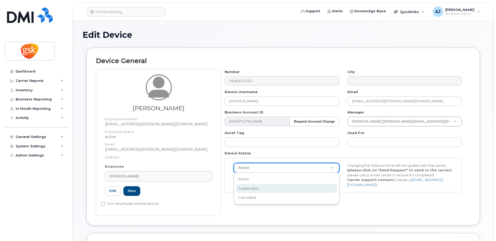
select select "suspended"
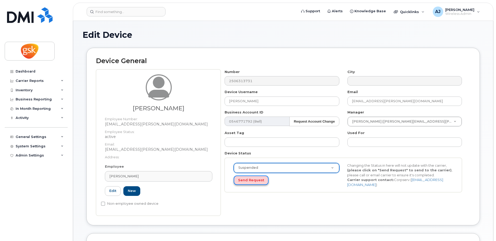
click at [251, 181] on button "Send Request" at bounding box center [251, 180] width 35 height 10
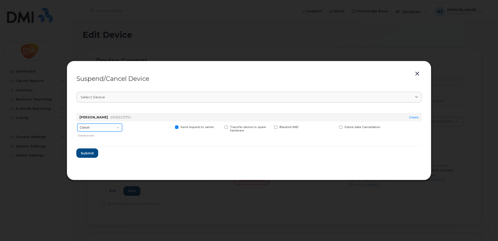
click at [96, 129] on select "Cancel Suspend - Extend Suspension Suspend - Reduced Rate Suspend - Full Rate S…" at bounding box center [99, 127] width 45 height 8
select select "[object Object]"
click at [77, 123] on select "Cancel Suspend - Extend Suspension Suspend - Reduced Rate Suspend - Full Rate S…" at bounding box center [99, 127] width 45 height 8
click at [89, 153] on span "Submit" at bounding box center [86, 153] width 13 height 5
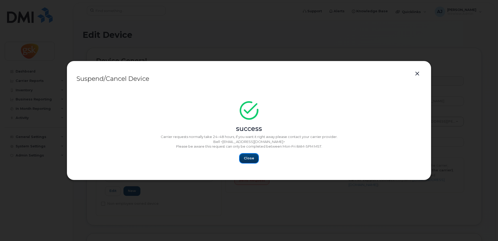
click at [249, 157] on span "Close" at bounding box center [249, 157] width 10 height 5
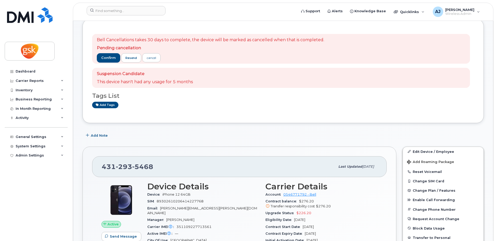
scroll to position [78, 0]
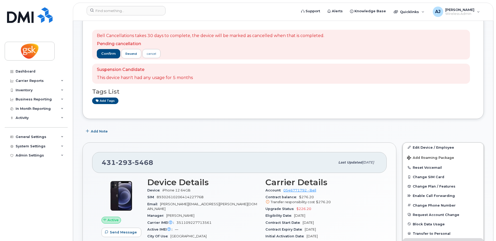
click at [107, 48] on div "Bell Cancellations takes 30 days to complete, the device will be marked as canc…" at bounding box center [211, 44] width 228 height 23
click at [108, 52] on span "confirm" at bounding box center [108, 53] width 15 height 5
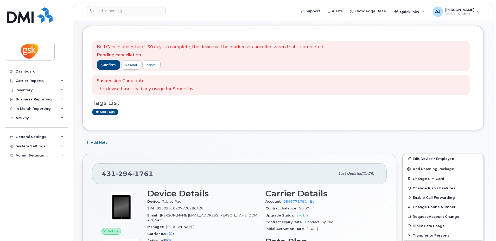
scroll to position [26, 0]
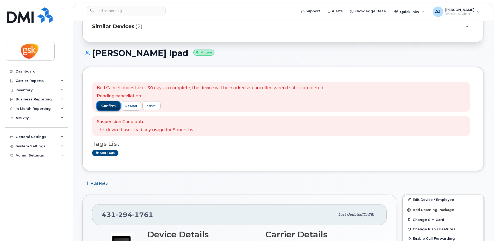
click at [111, 106] on span "confirm" at bounding box center [108, 105] width 15 height 5
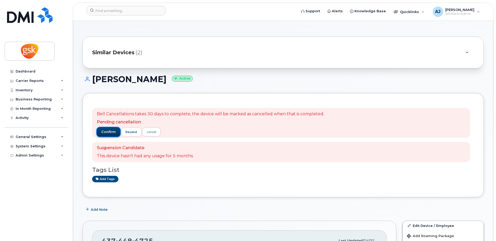
click at [107, 131] on span "confirm" at bounding box center [108, 131] width 15 height 5
click at [111, 131] on span "confirm" at bounding box center [108, 131] width 15 height 5
click at [109, 132] on span "confirm" at bounding box center [108, 131] width 15 height 5
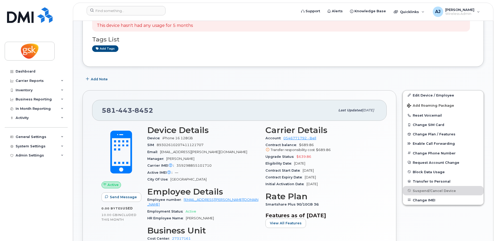
scroll to position [26, 0]
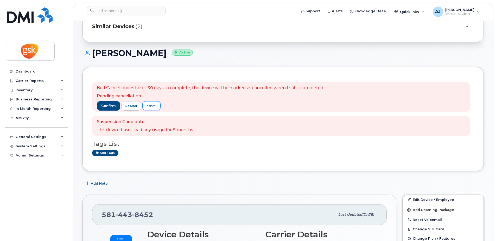
click at [153, 105] on div "cancel" at bounding box center [151, 105] width 9 height 5
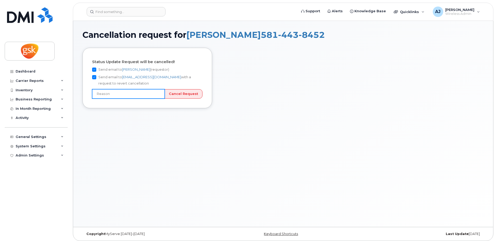
click at [161, 93] on input "text" at bounding box center [128, 93] width 73 height 9
type input "Incorrect number"
click at [191, 92] on input "Cancel Request" at bounding box center [184, 94] width 38 height 10
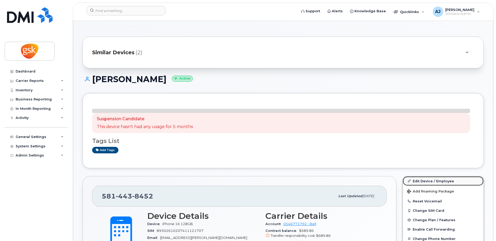
click at [429, 181] on link "Edit Device / Employee" at bounding box center [443, 180] width 81 height 9
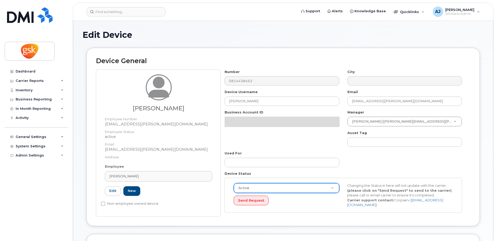
click at [272, 187] on div "Active Active Suspended Cancelled Send Request Changing the Status in here will…" at bounding box center [343, 195] width 237 height 35
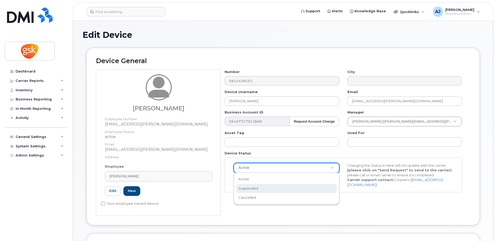
select select "suspended"
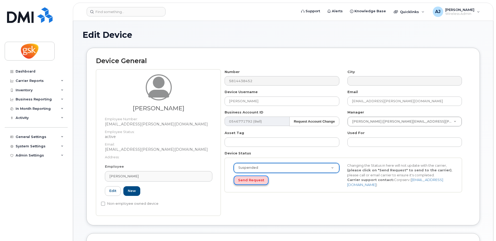
click at [251, 181] on button "Send Request" at bounding box center [251, 180] width 35 height 10
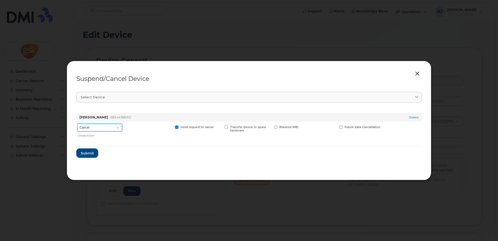
click at [106, 128] on select "Cancel Suspend - Extend Suspension Suspend - Reduced Rate Suspend - Full Rate S…" at bounding box center [99, 127] width 45 height 8
select select "[object Object]"
click at [77, 123] on select "Cancel Suspend - Extend Suspension Suspend - Reduced Rate Suspend - Full Rate S…" at bounding box center [99, 127] width 45 height 8
click at [81, 153] on span "Submit" at bounding box center [86, 153] width 13 height 5
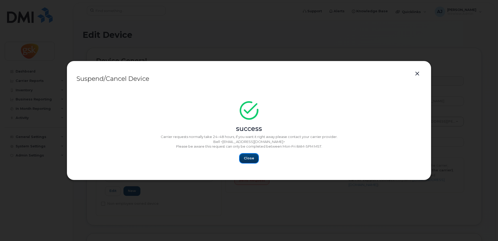
click at [254, 158] on button "Close" at bounding box center [249, 157] width 19 height 9
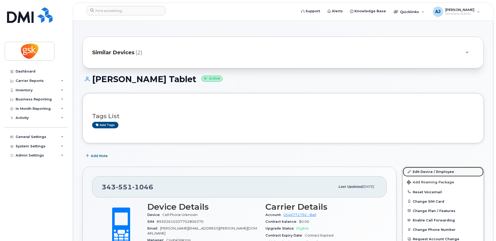
click at [439, 172] on link "Edit Device / Employee" at bounding box center [443, 171] width 81 height 9
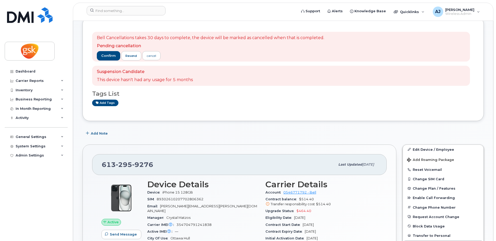
scroll to position [78, 0]
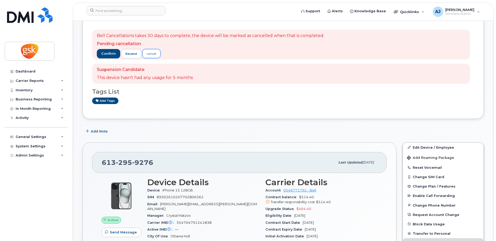
click at [149, 54] on div "cancel" at bounding box center [151, 53] width 9 height 5
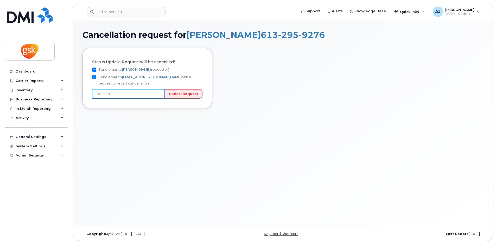
click at [161, 94] on input "text" at bounding box center [128, 93] width 73 height 9
type input "Incorrect number"
click at [182, 96] on input "Cancel Request" at bounding box center [184, 94] width 38 height 10
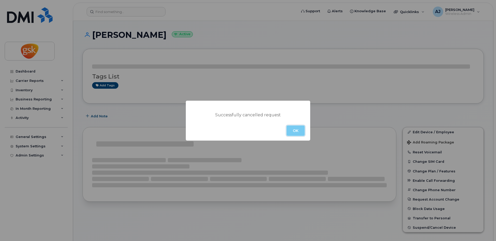
click at [297, 129] on button "OK" at bounding box center [296, 130] width 18 height 10
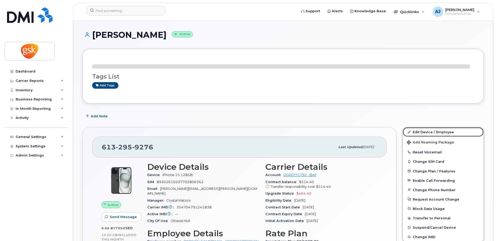
drag, startPoint x: 419, startPoint y: 131, endPoint x: 325, endPoint y: 121, distance: 94.2
click at [419, 131] on link "Edit Device / Employee" at bounding box center [443, 131] width 81 height 9
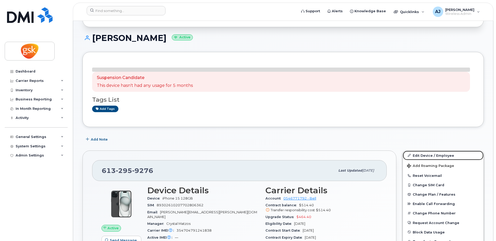
scroll to position [104, 0]
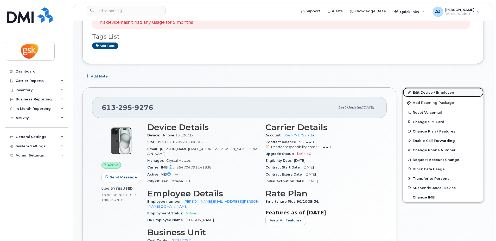
click at [430, 92] on link "Edit Device / Employee" at bounding box center [443, 91] width 81 height 9
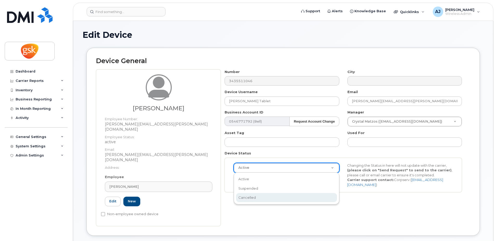
select select "cancelled"
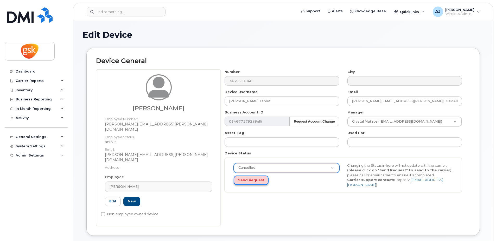
click at [248, 181] on button "Send Request" at bounding box center [251, 180] width 35 height 10
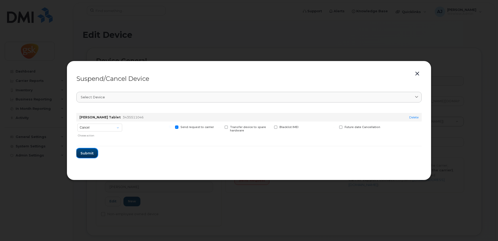
click at [93, 156] on button "Submit" at bounding box center [86, 152] width 21 height 9
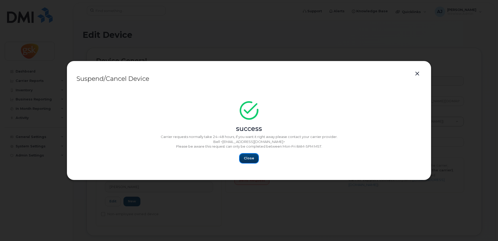
click at [251, 158] on span "Close" at bounding box center [249, 157] width 10 height 5
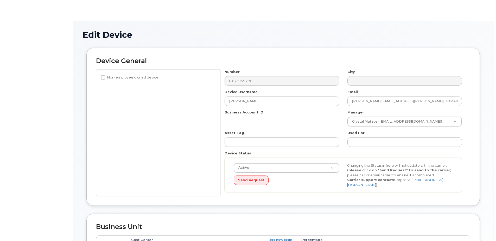
click at [305, 167] on div "Number 6132959276 City Device Username [PERSON_NAME] Email [PERSON_NAME][EMAIL_…" at bounding box center [344, 132] width 246 height 127
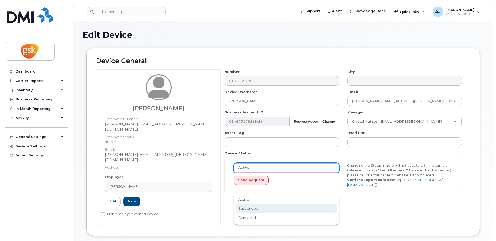
select select "suspended"
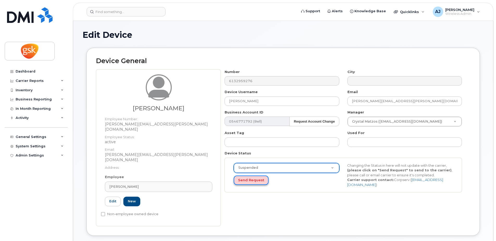
click at [253, 181] on button "Send Request" at bounding box center [251, 180] width 35 height 10
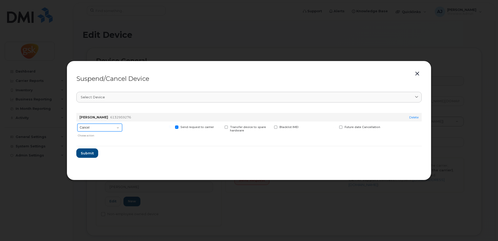
click at [111, 128] on select "Cancel Suspend - Extend Suspension Suspend - Reduced Rate Suspend - Full Rate S…" at bounding box center [99, 127] width 45 height 8
select select "[object Object]"
click at [77, 123] on select "Cancel Suspend - Extend Suspension Suspend - Reduced Rate Suspend - Full Rate S…" at bounding box center [99, 127] width 45 height 8
click at [92, 152] on span "Submit" at bounding box center [86, 153] width 13 height 5
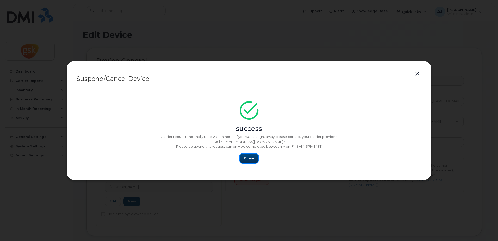
click at [250, 156] on span "Close" at bounding box center [249, 157] width 10 height 5
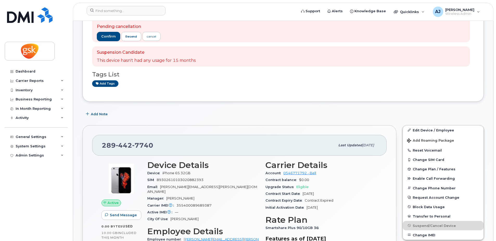
scroll to position [156, 0]
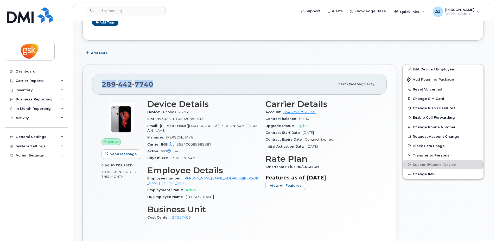
drag, startPoint x: 160, startPoint y: 84, endPoint x: 102, endPoint y: 83, distance: 58.6
click at [102, 83] on div "[PHONE_NUMBER] Last updated [DATE]" at bounding box center [239, 84] width 295 height 21
copy span "[PHONE_NUMBER]"
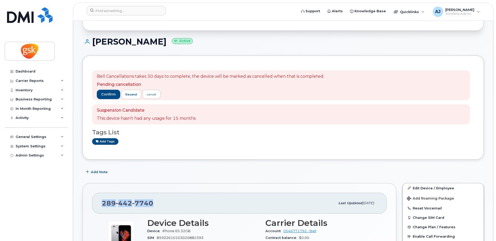
scroll to position [0, 0]
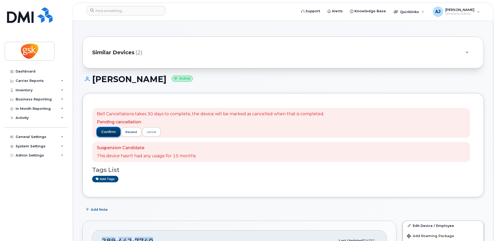
click at [110, 132] on span "confirm" at bounding box center [108, 131] width 15 height 5
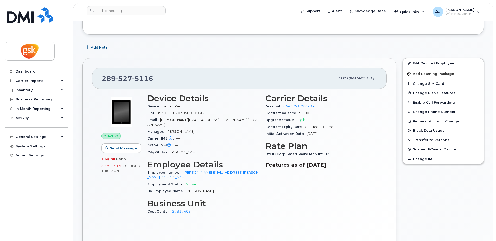
scroll to position [130, 0]
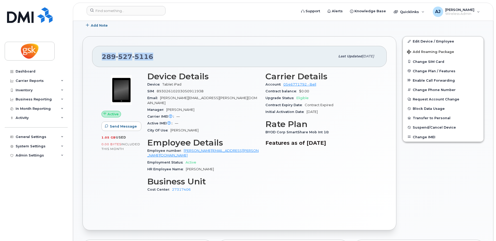
drag, startPoint x: 161, startPoint y: 56, endPoint x: 103, endPoint y: 55, distance: 58.3
click at [103, 55] on div "[PHONE_NUMBER]" at bounding box center [219, 56] width 234 height 11
copy span "[PHONE_NUMBER]"
